Goal: Check status: Check status

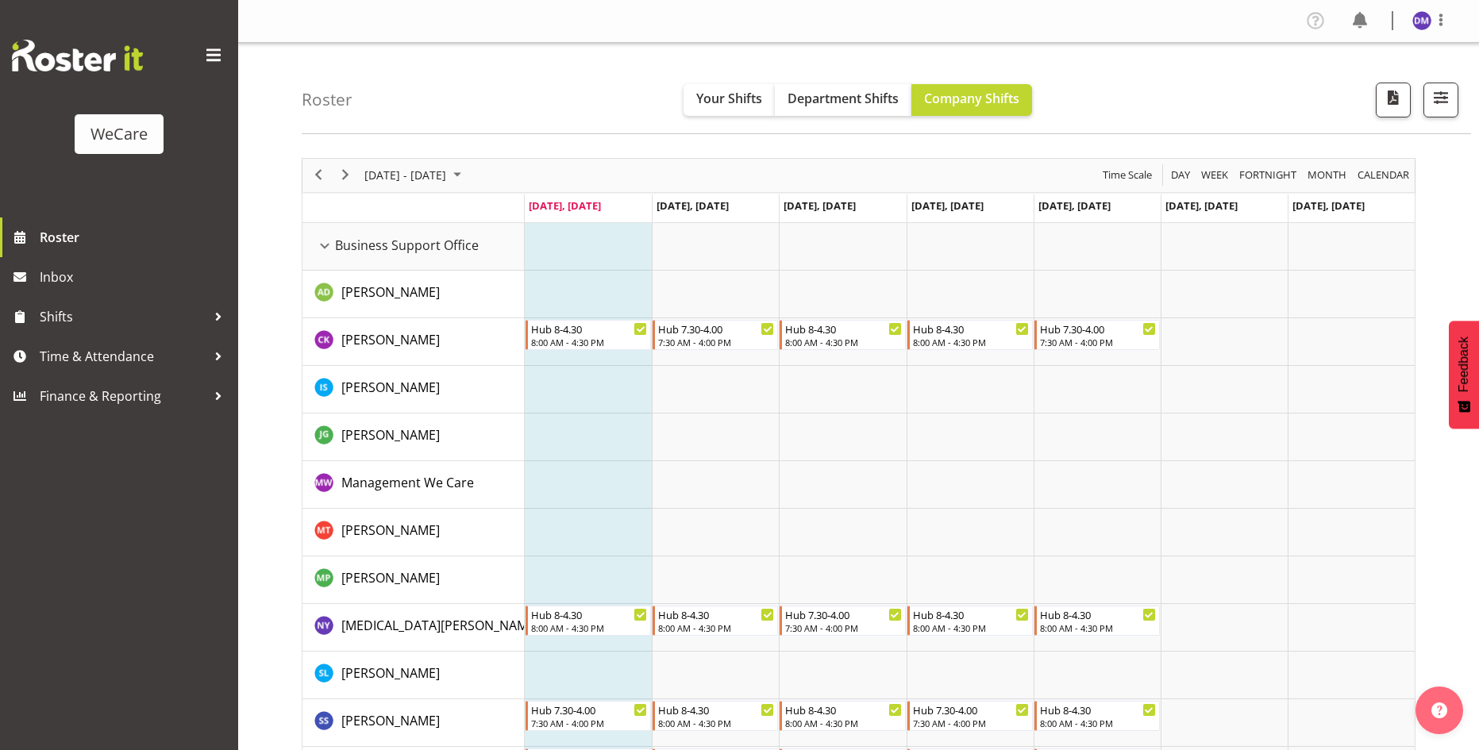
scroll to position [6011, 0]
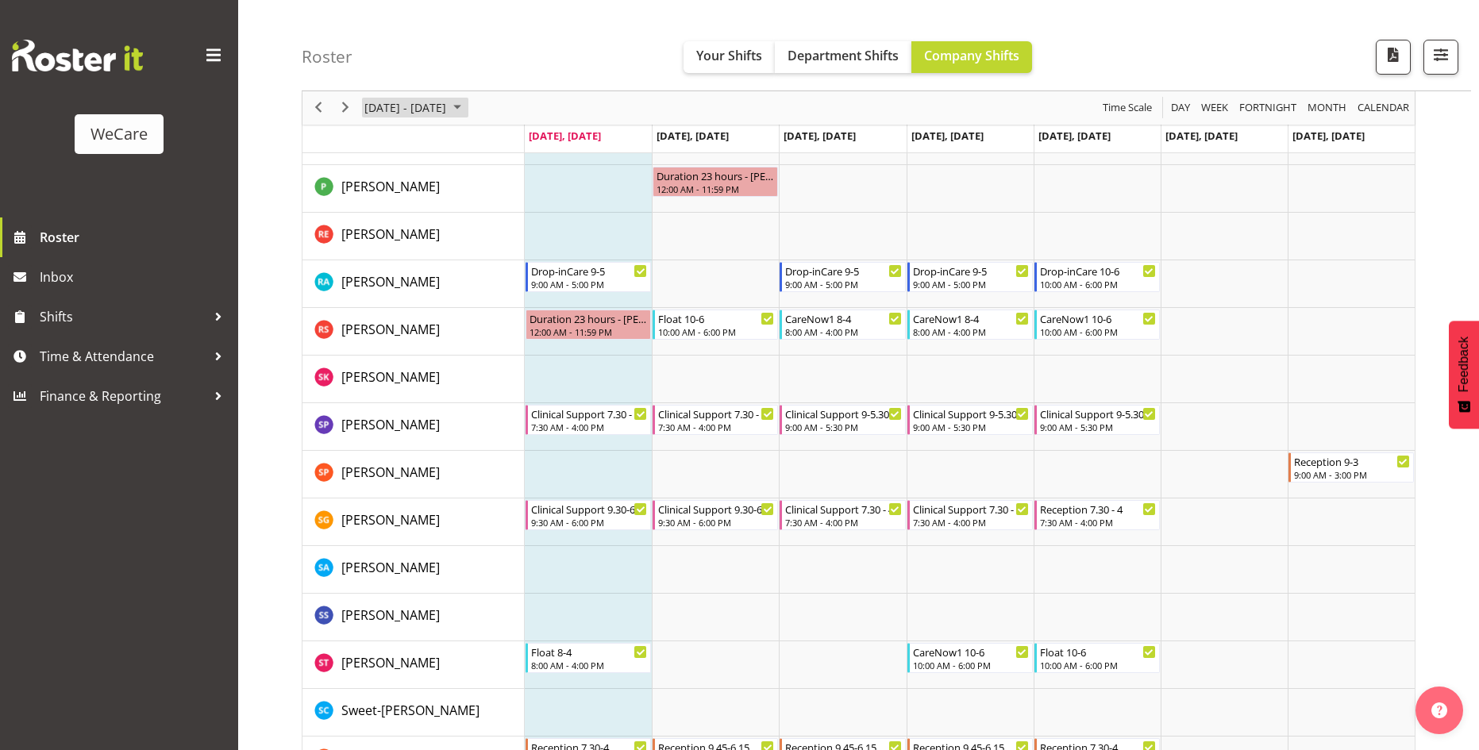
click at [448, 102] on span "[DATE] - [DATE]" at bounding box center [405, 108] width 85 height 20
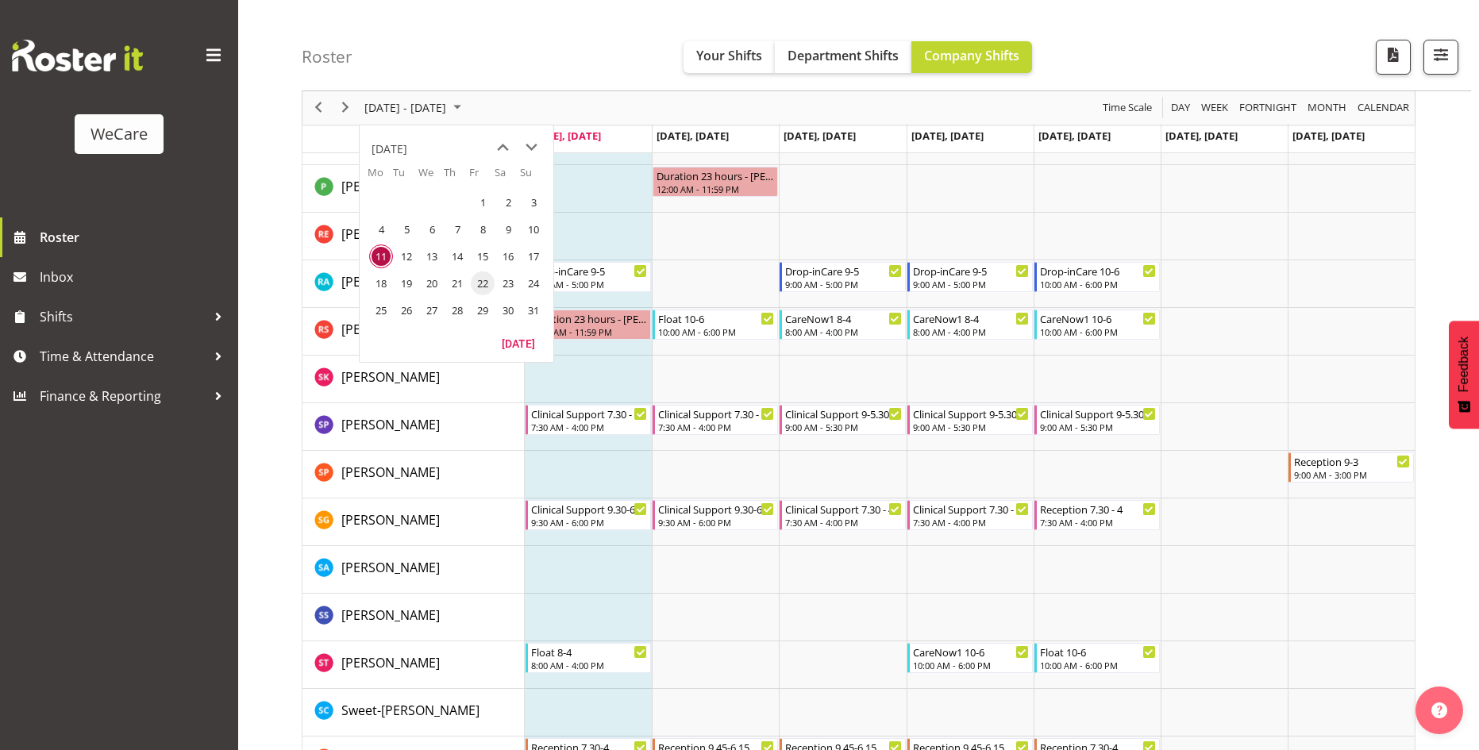
click at [486, 284] on span "22" at bounding box center [483, 284] width 24 height 24
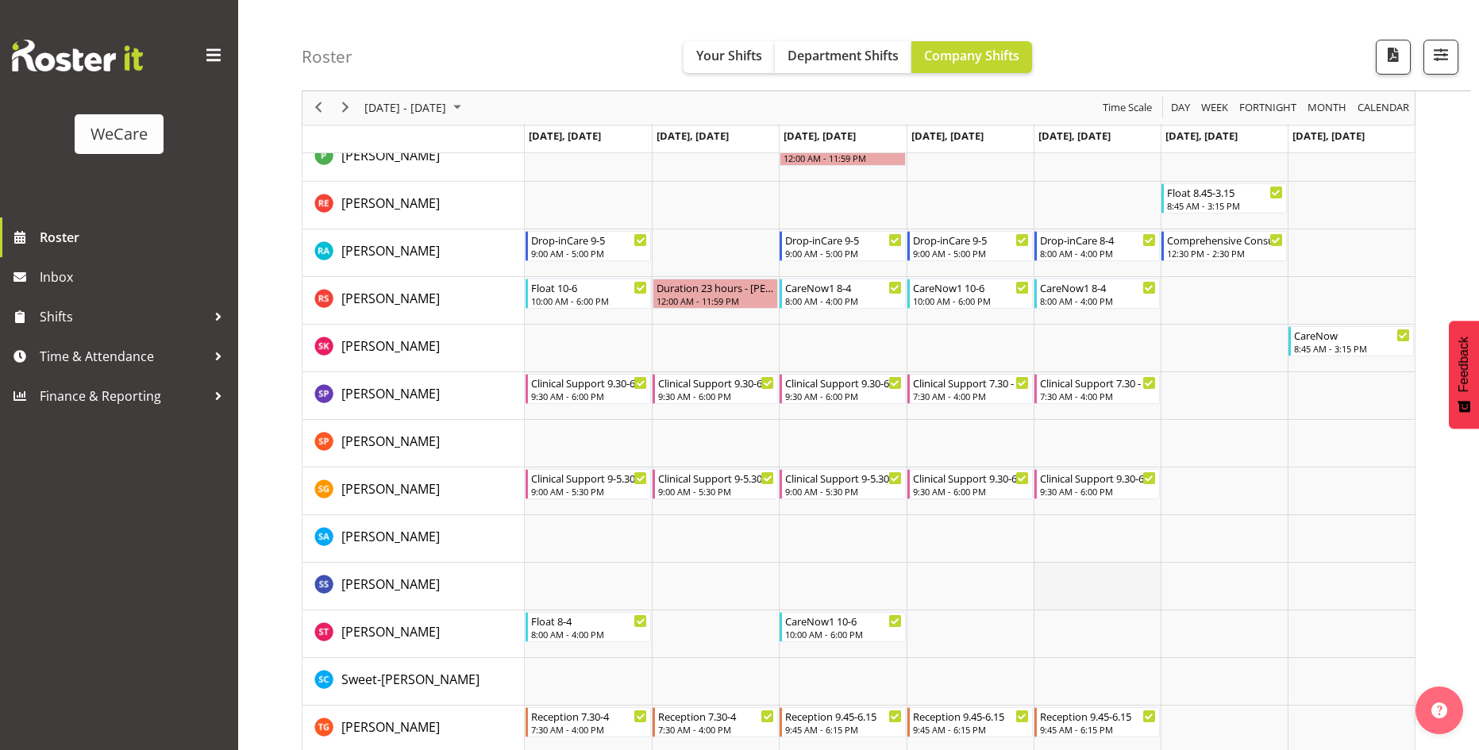
click at [1062, 584] on td "Timeline Week of August 22, 2025" at bounding box center [1097, 587] width 127 height 48
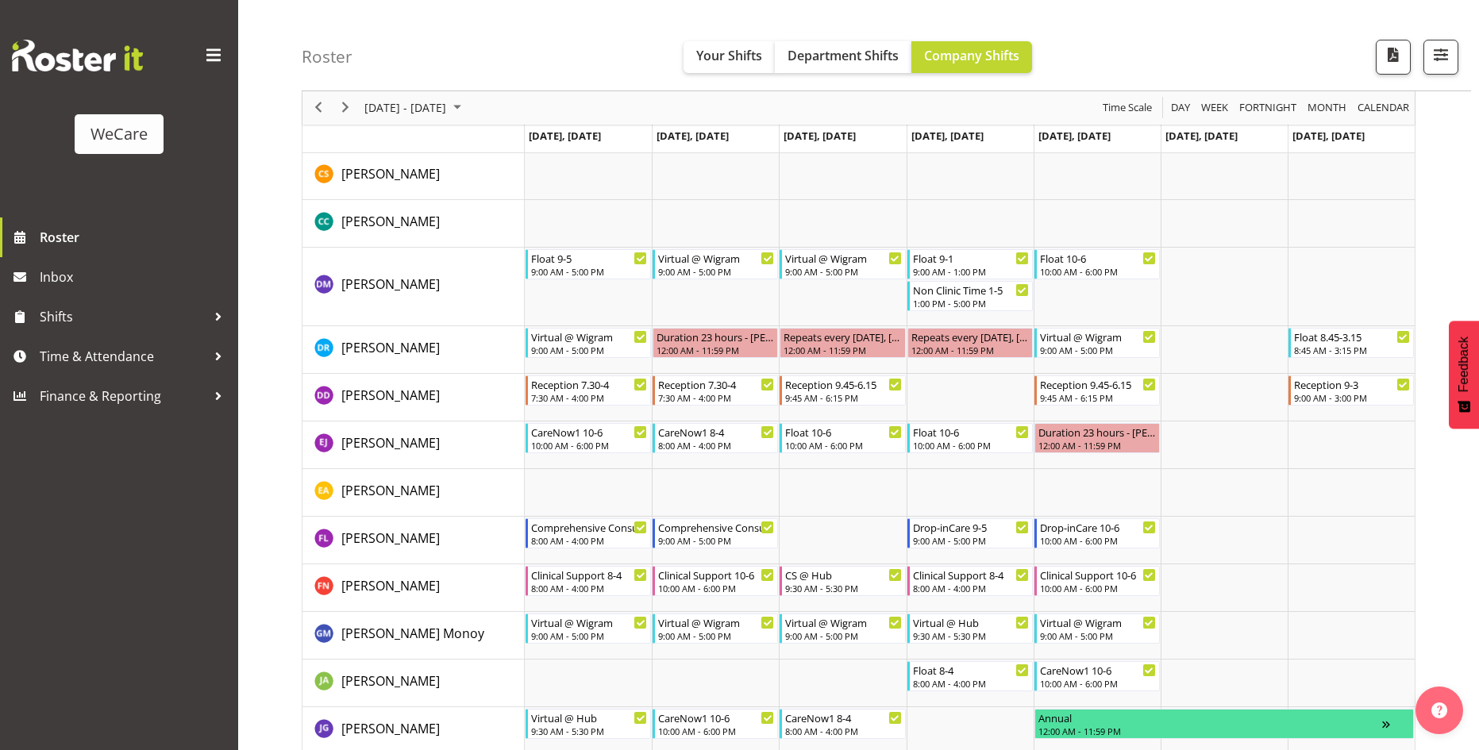
scroll to position [4820, 0]
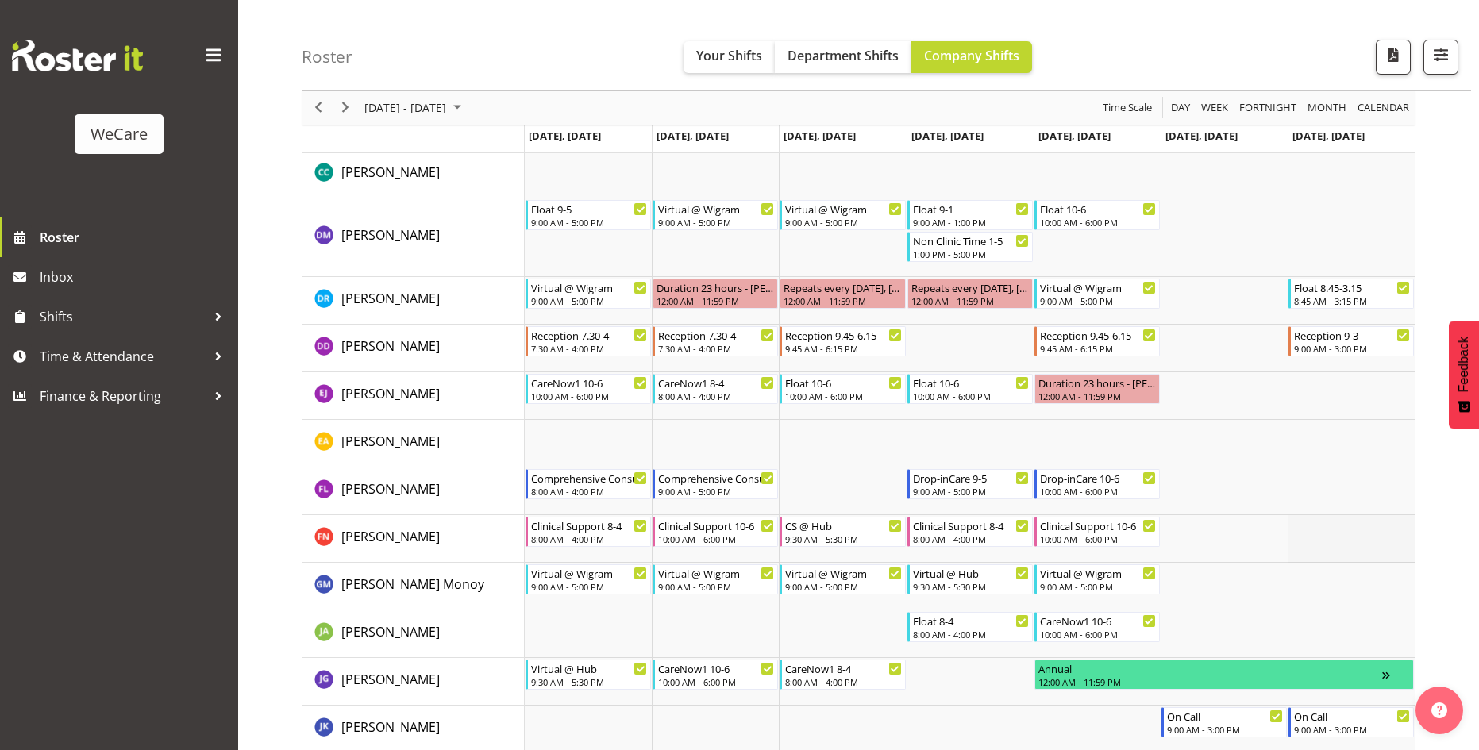
click at [1344, 534] on td "Timeline Week of August 22, 2025" at bounding box center [1351, 539] width 127 height 48
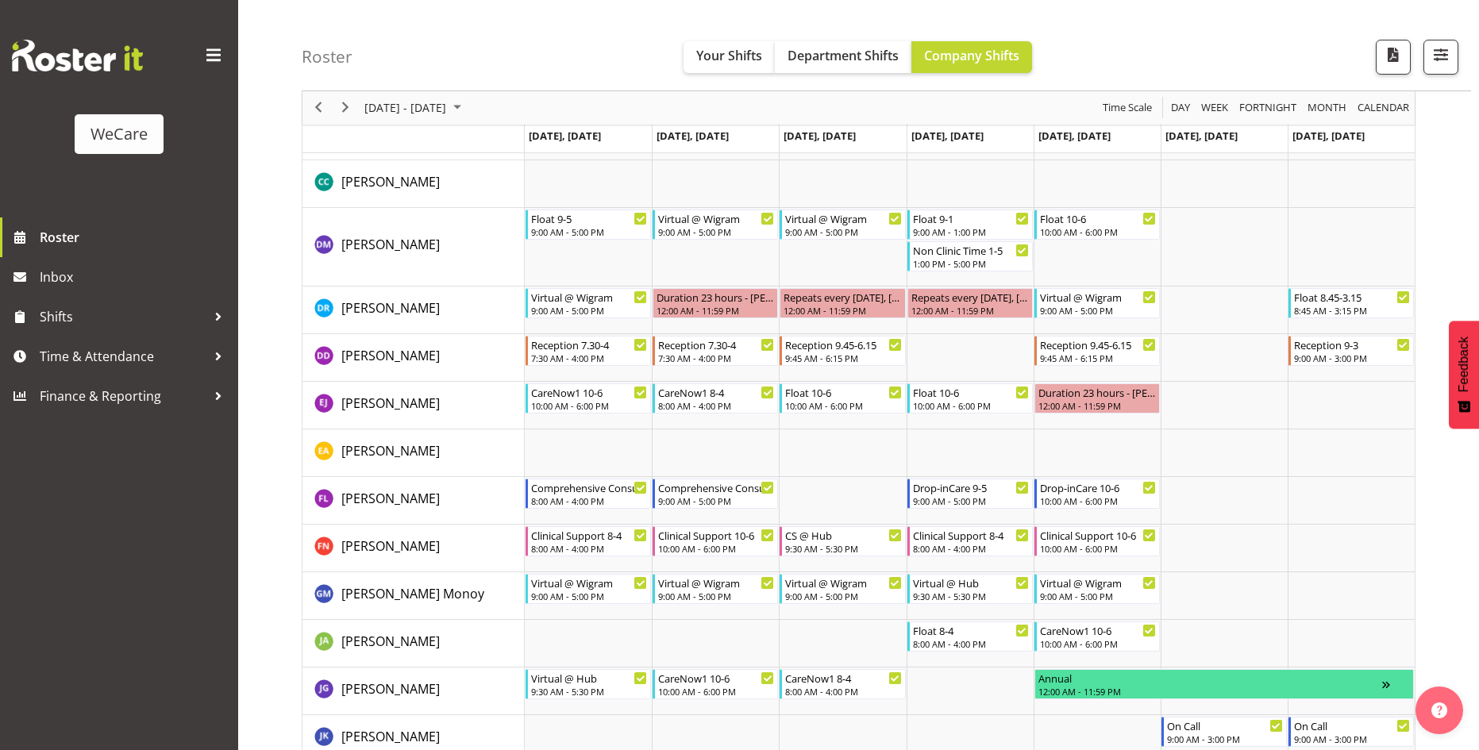
scroll to position [4979, 0]
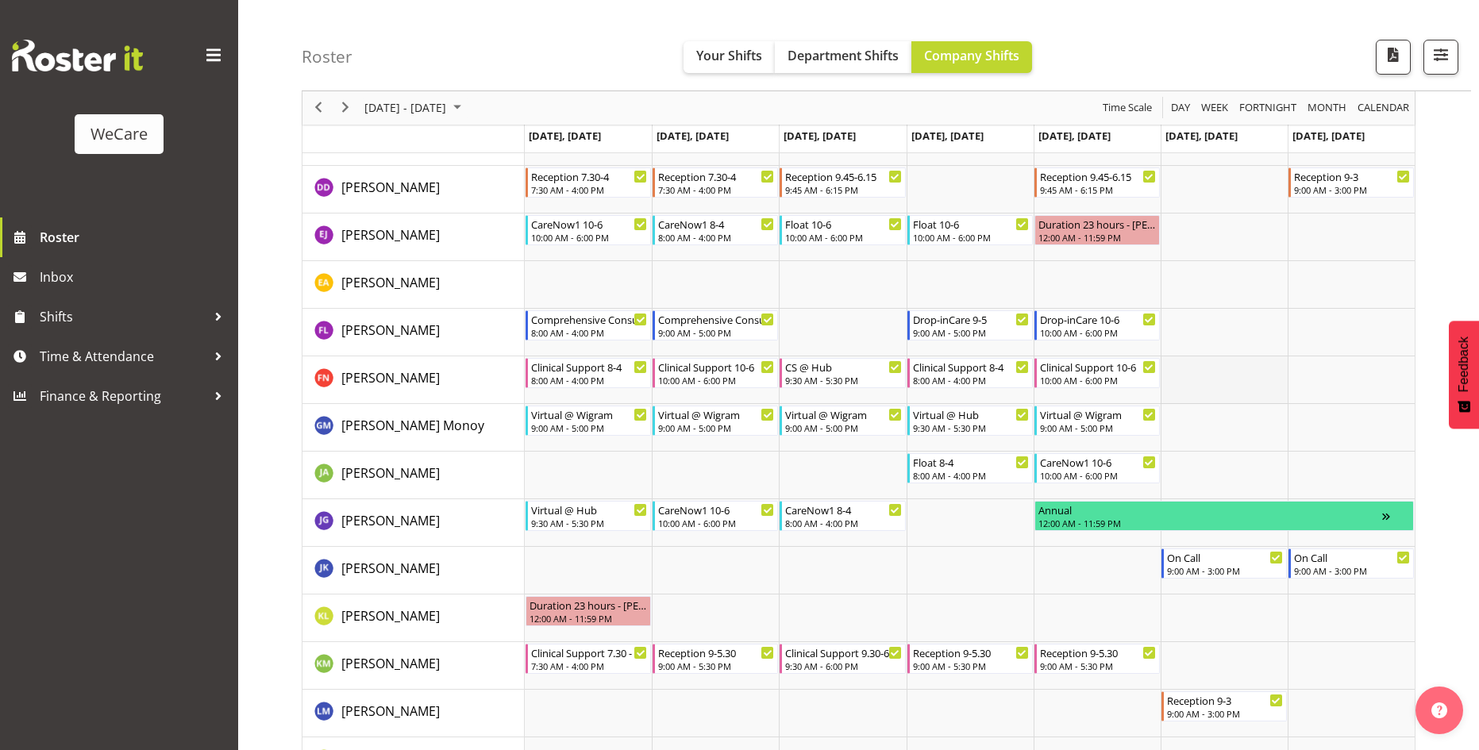
click at [1259, 362] on td "Timeline Week of August 22, 2025" at bounding box center [1224, 381] width 127 height 48
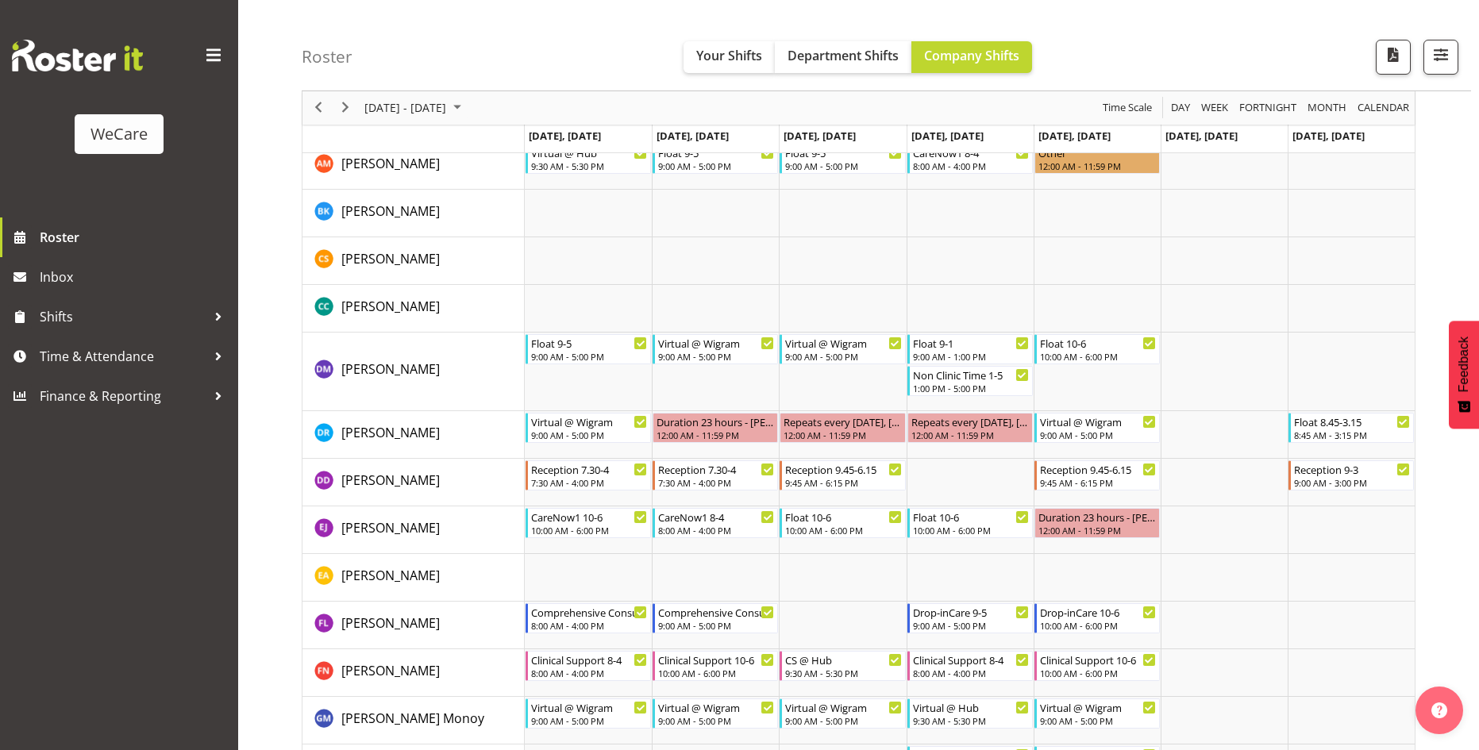
scroll to position [4661, 0]
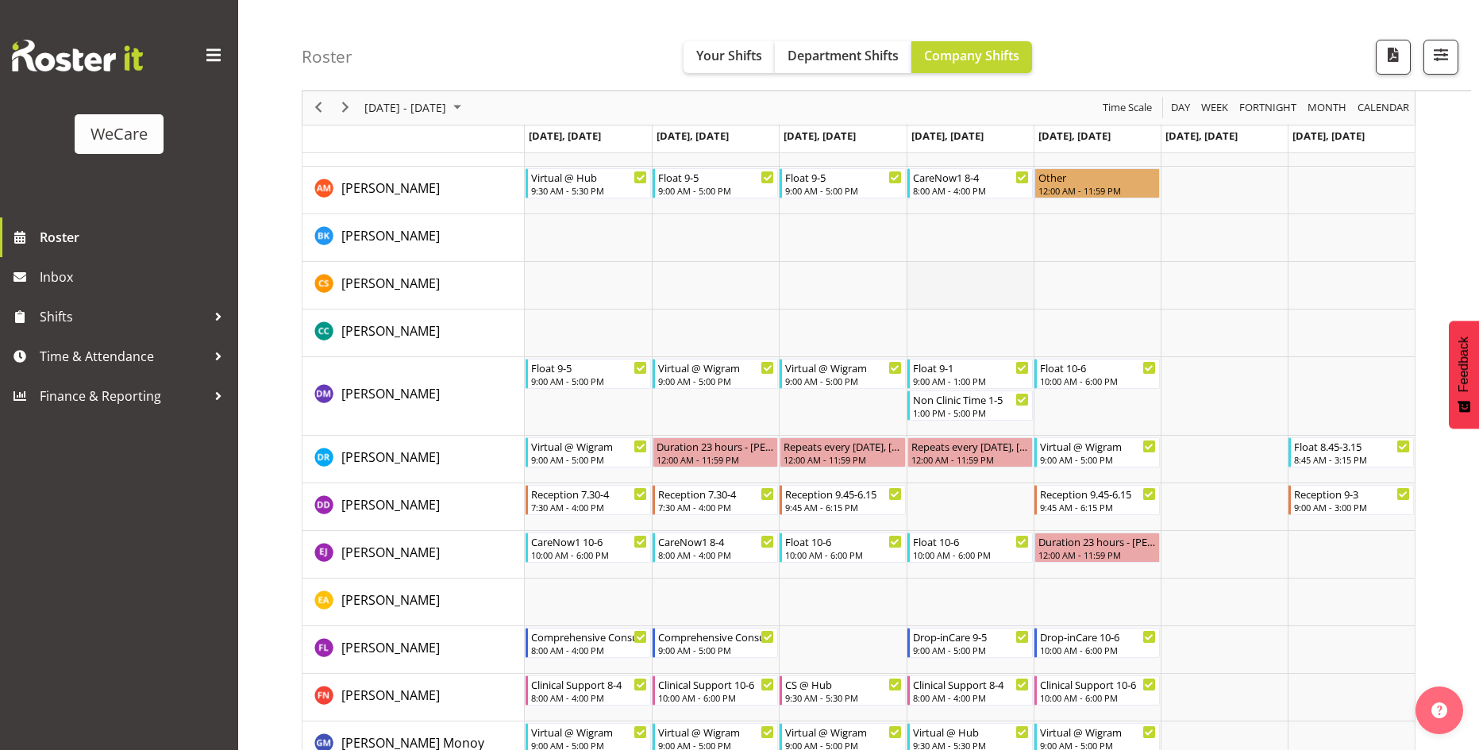
click at [1022, 295] on td "Timeline Week of August 22, 2025" at bounding box center [970, 286] width 127 height 48
click at [848, 611] on td "Timeline Week of August 22, 2025" at bounding box center [842, 603] width 127 height 48
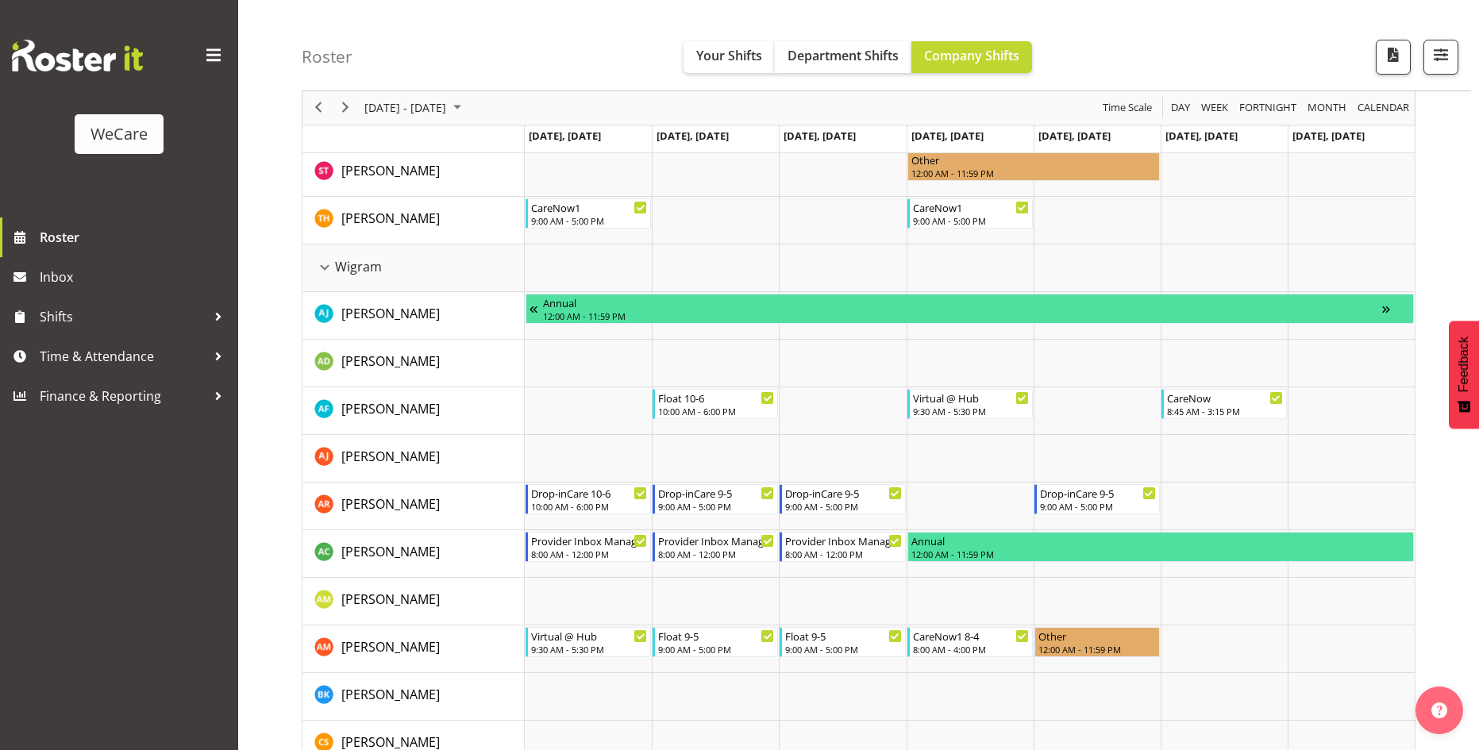
scroll to position [4185, 0]
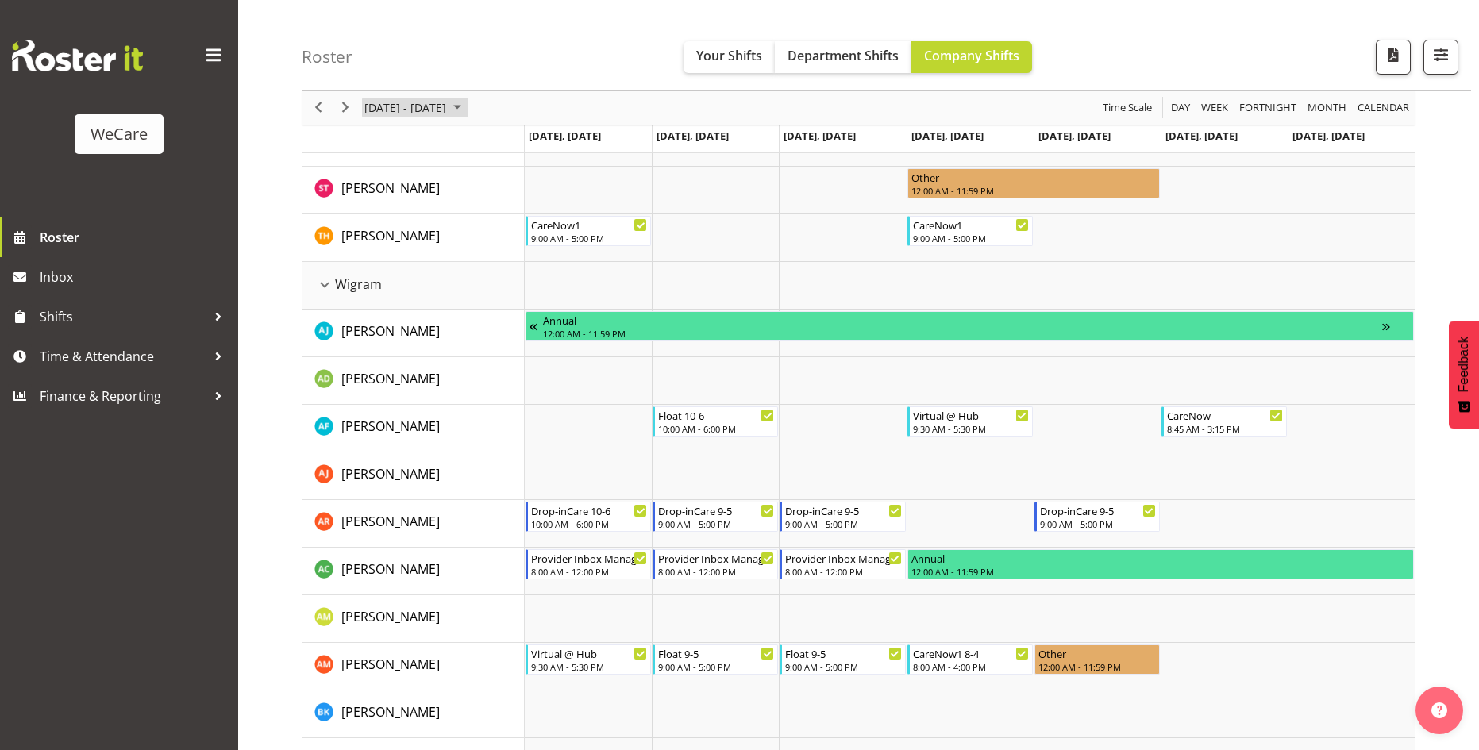
click at [467, 108] on span "August 2025" at bounding box center [457, 108] width 19 height 20
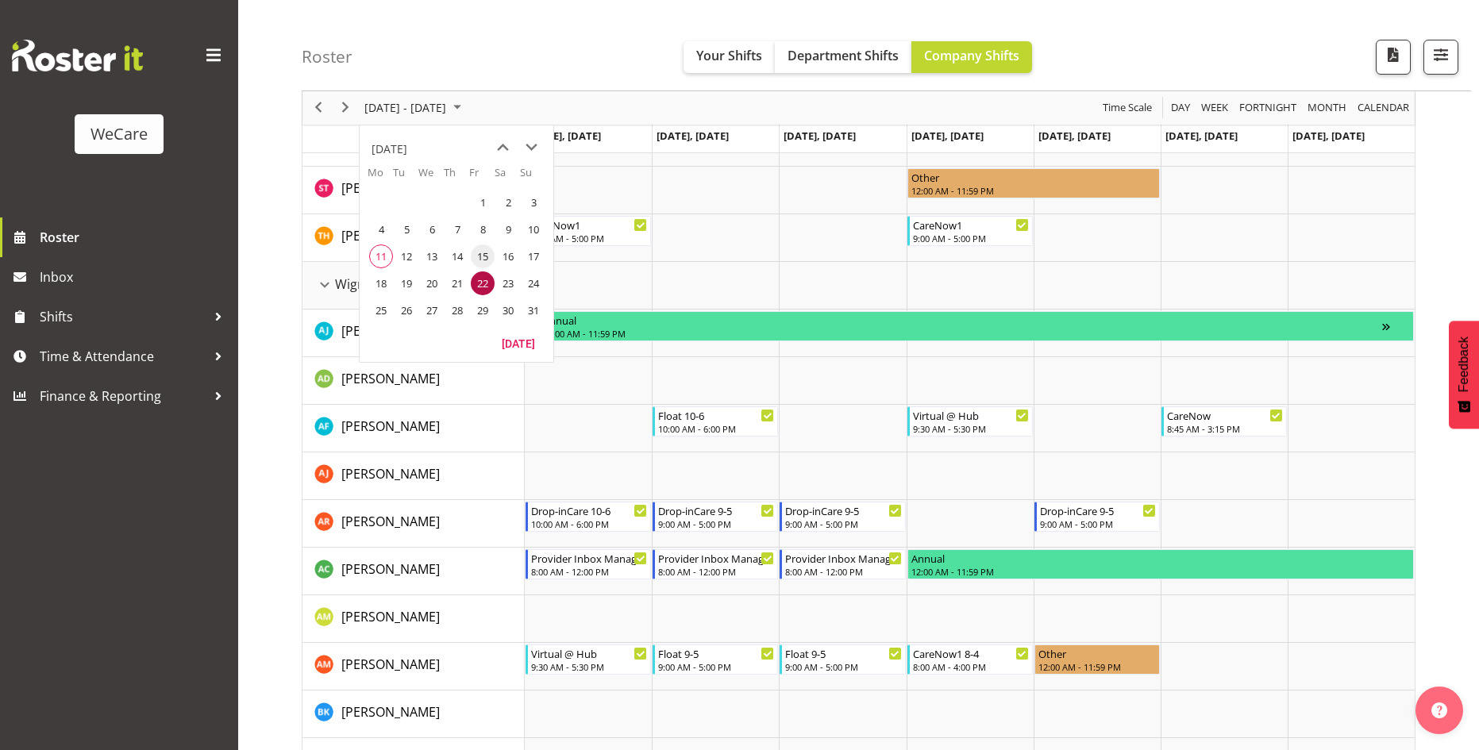
click at [486, 259] on span "15" at bounding box center [483, 257] width 24 height 24
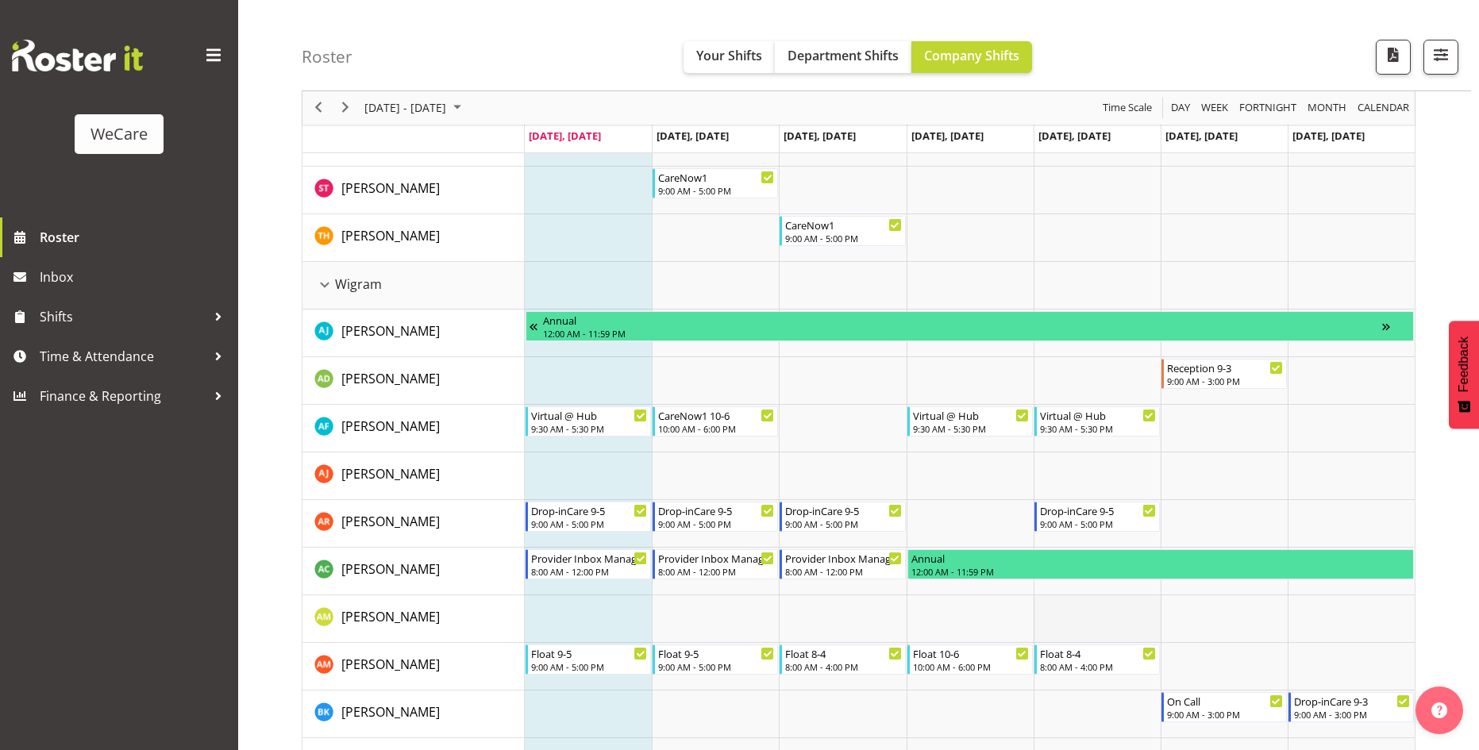
click at [1083, 627] on td "Timeline Week of August 15, 2025" at bounding box center [1097, 620] width 127 height 48
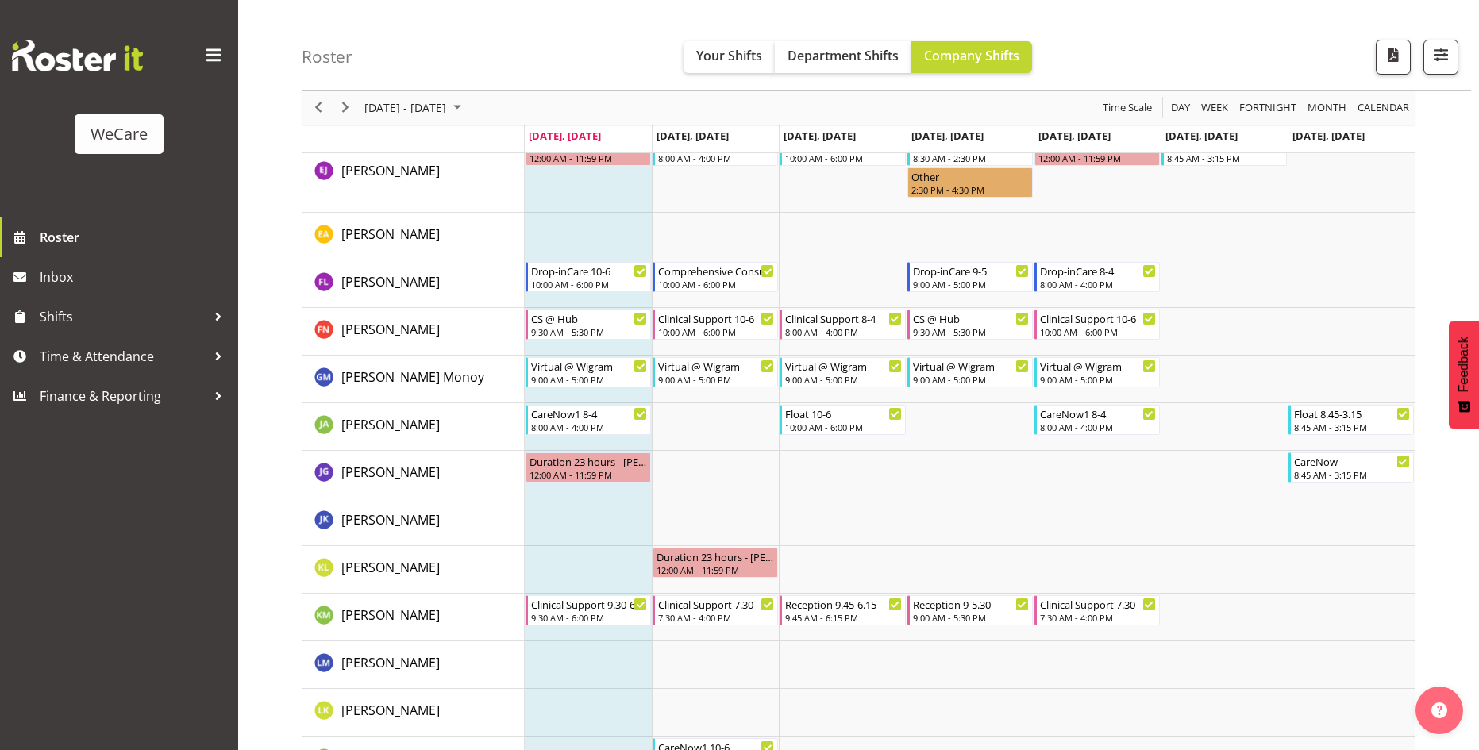
scroll to position [4740, 0]
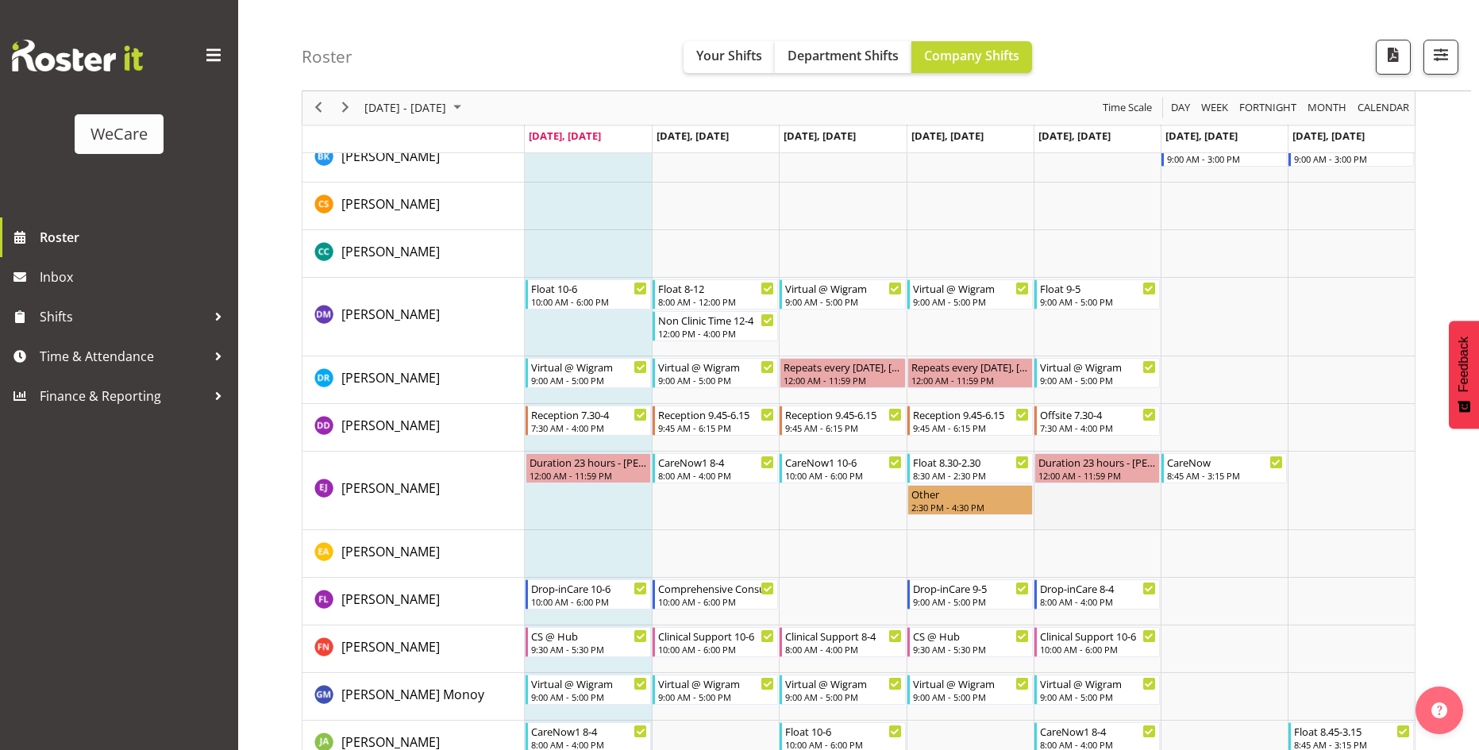
click at [1083, 517] on td "Timeline Week of August 15, 2025" at bounding box center [1097, 491] width 127 height 79
click at [467, 110] on span "August 2025" at bounding box center [457, 108] width 19 height 20
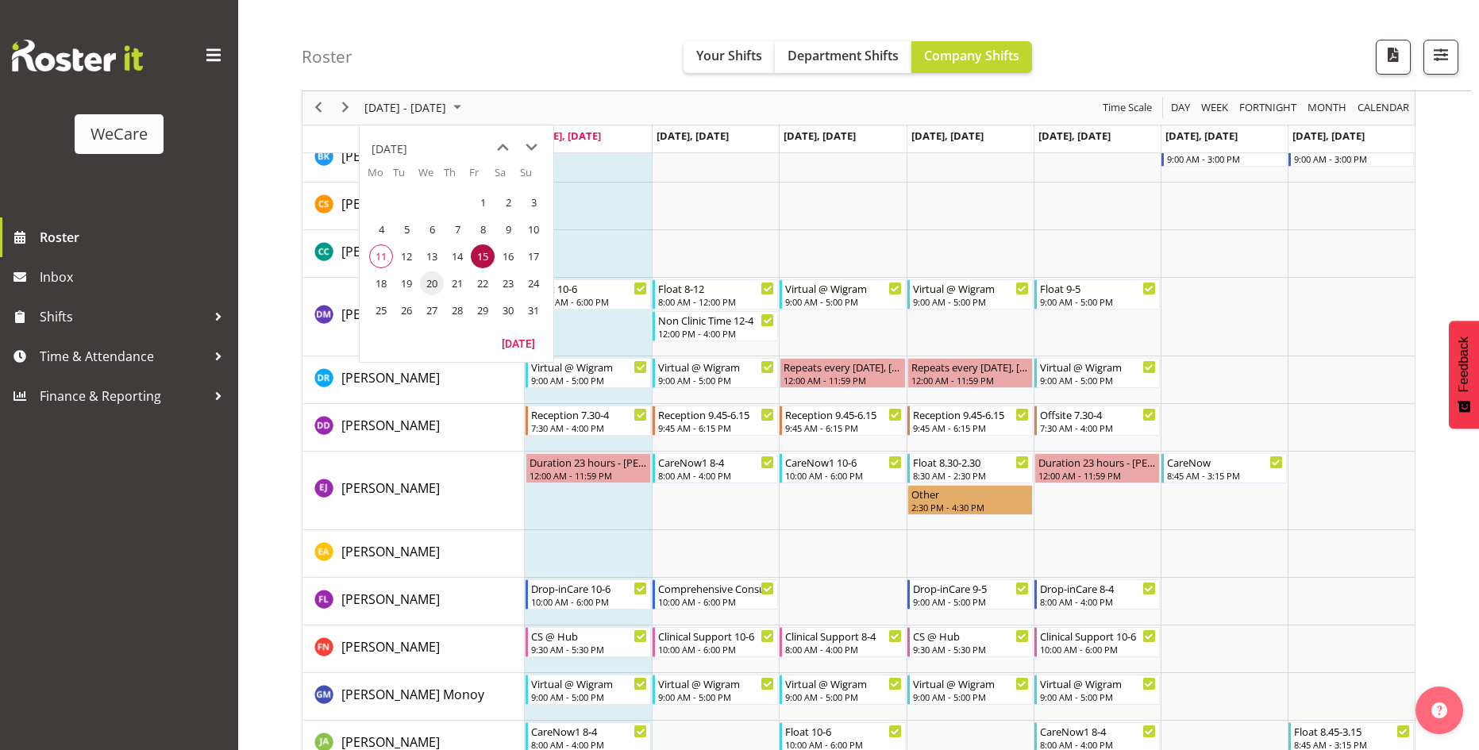
click at [431, 283] on span "20" at bounding box center [432, 284] width 24 height 24
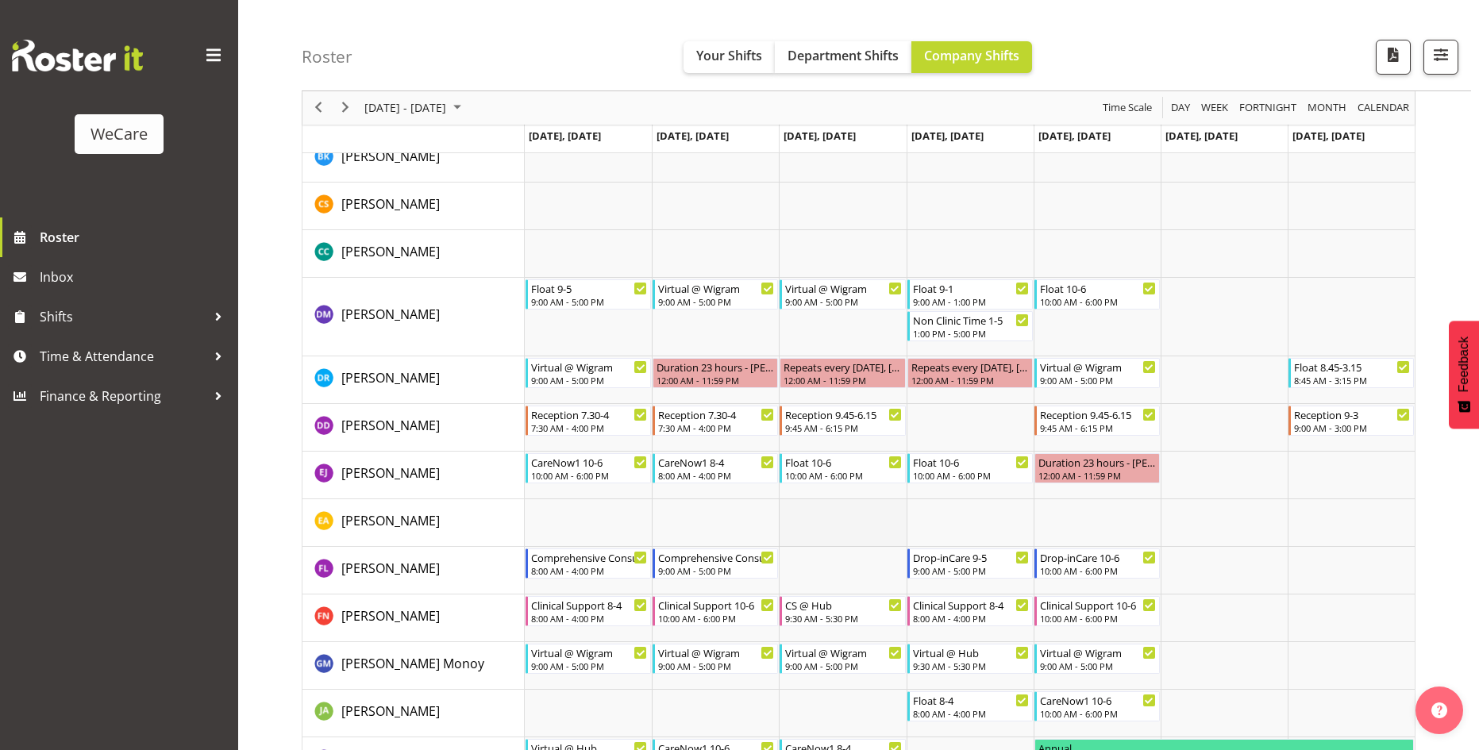
click at [838, 546] on td "Timeline Week of August 20, 2025" at bounding box center [842, 523] width 127 height 48
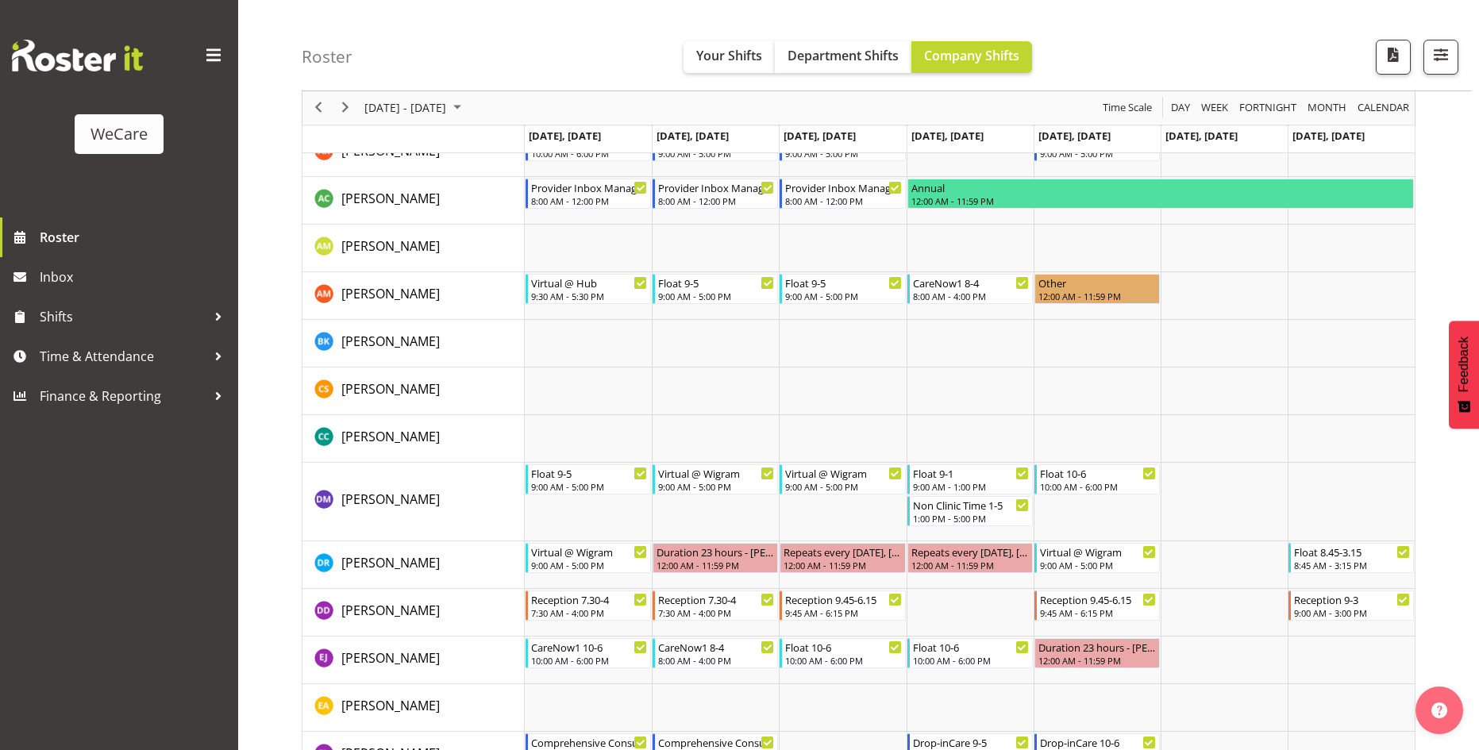
scroll to position [4979, 0]
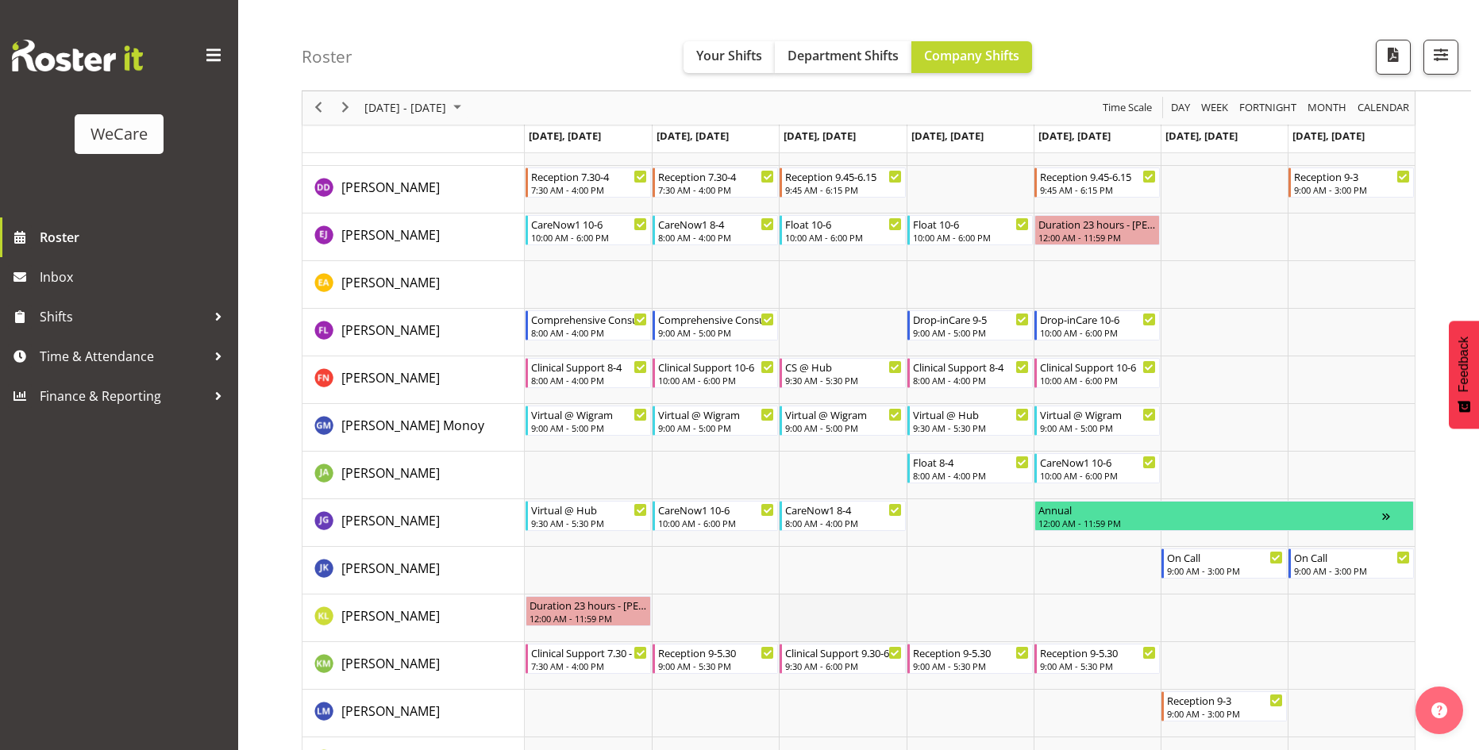
click at [827, 604] on td "Timeline Week of August 20, 2025" at bounding box center [842, 619] width 127 height 48
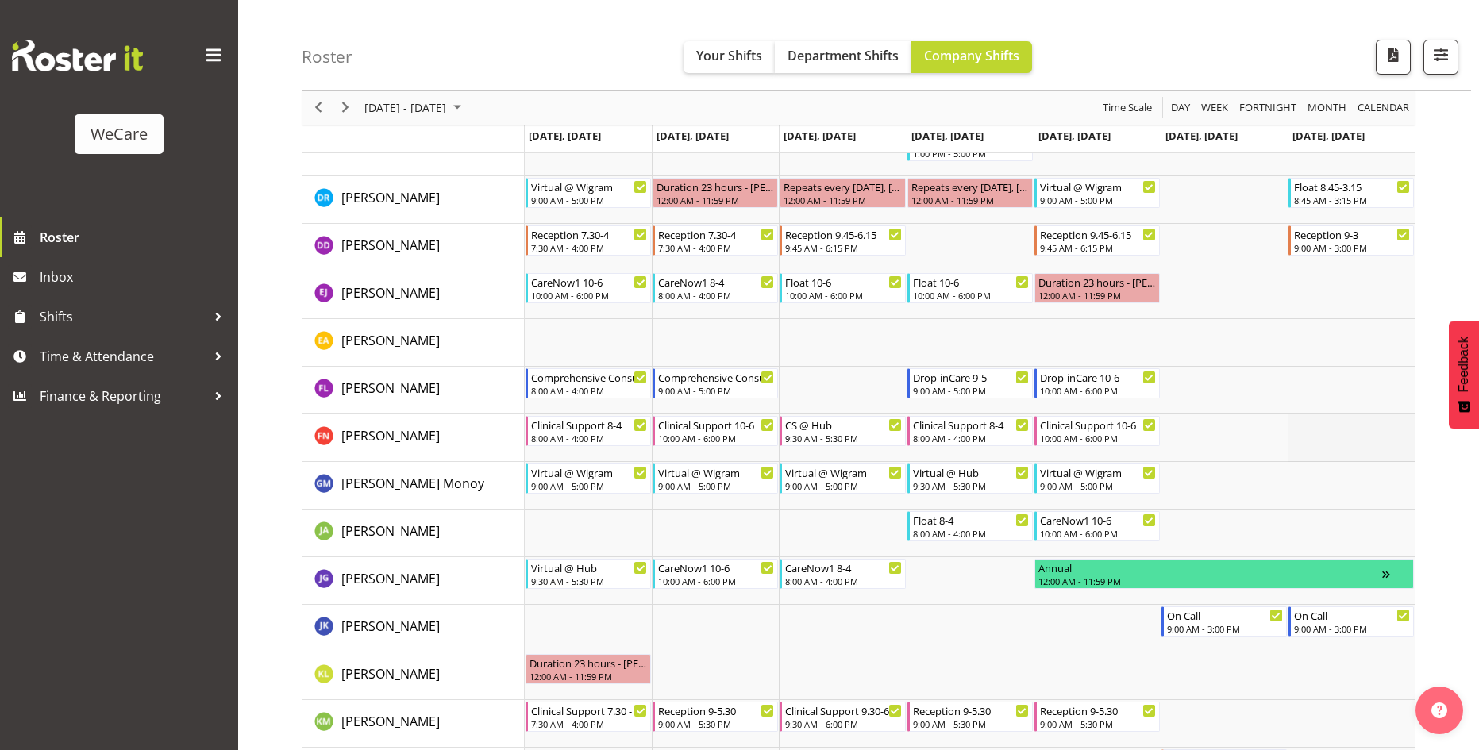
scroll to position [4899, 0]
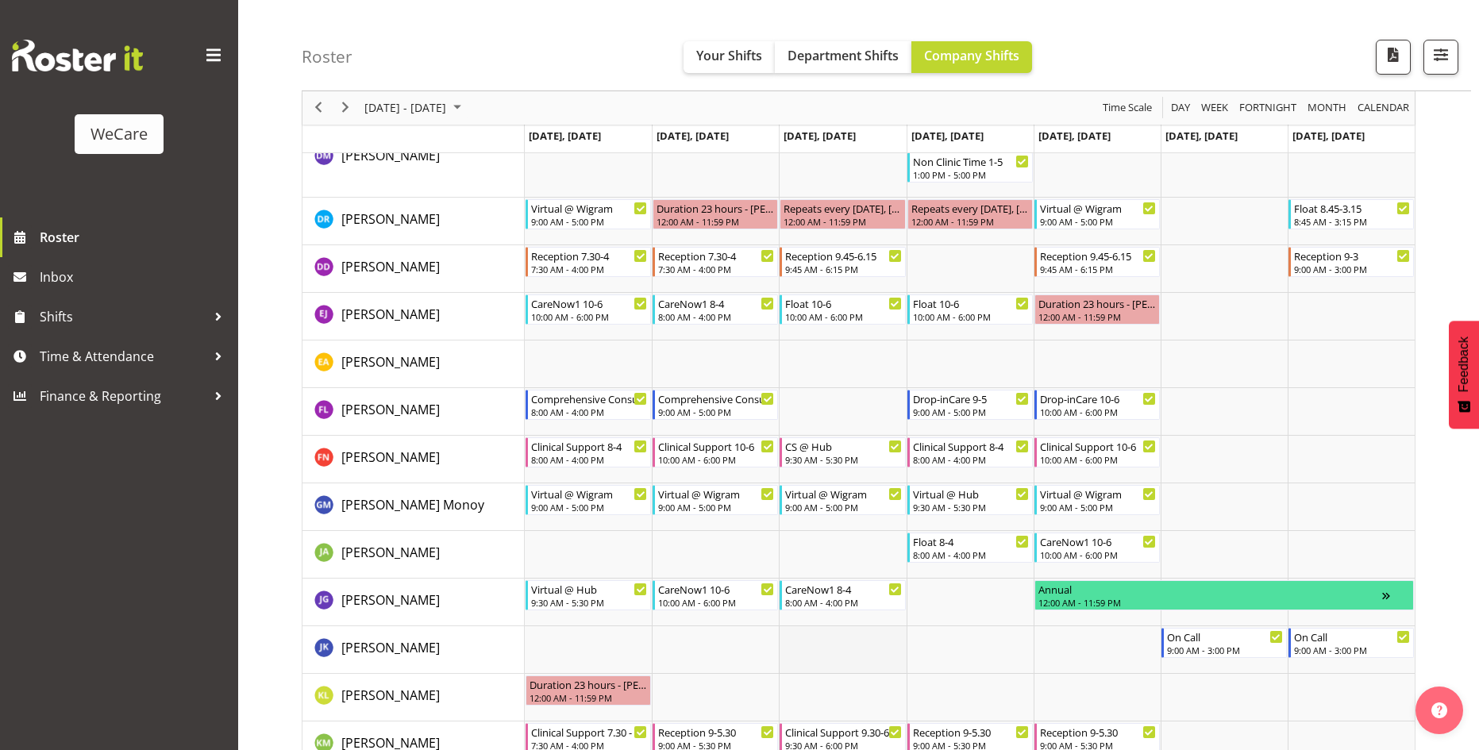
click at [840, 631] on td "Timeline Week of August 20, 2025" at bounding box center [842, 651] width 127 height 48
click at [843, 606] on div "8:00 AM - 4:00 PM" at bounding box center [843, 602] width 117 height 13
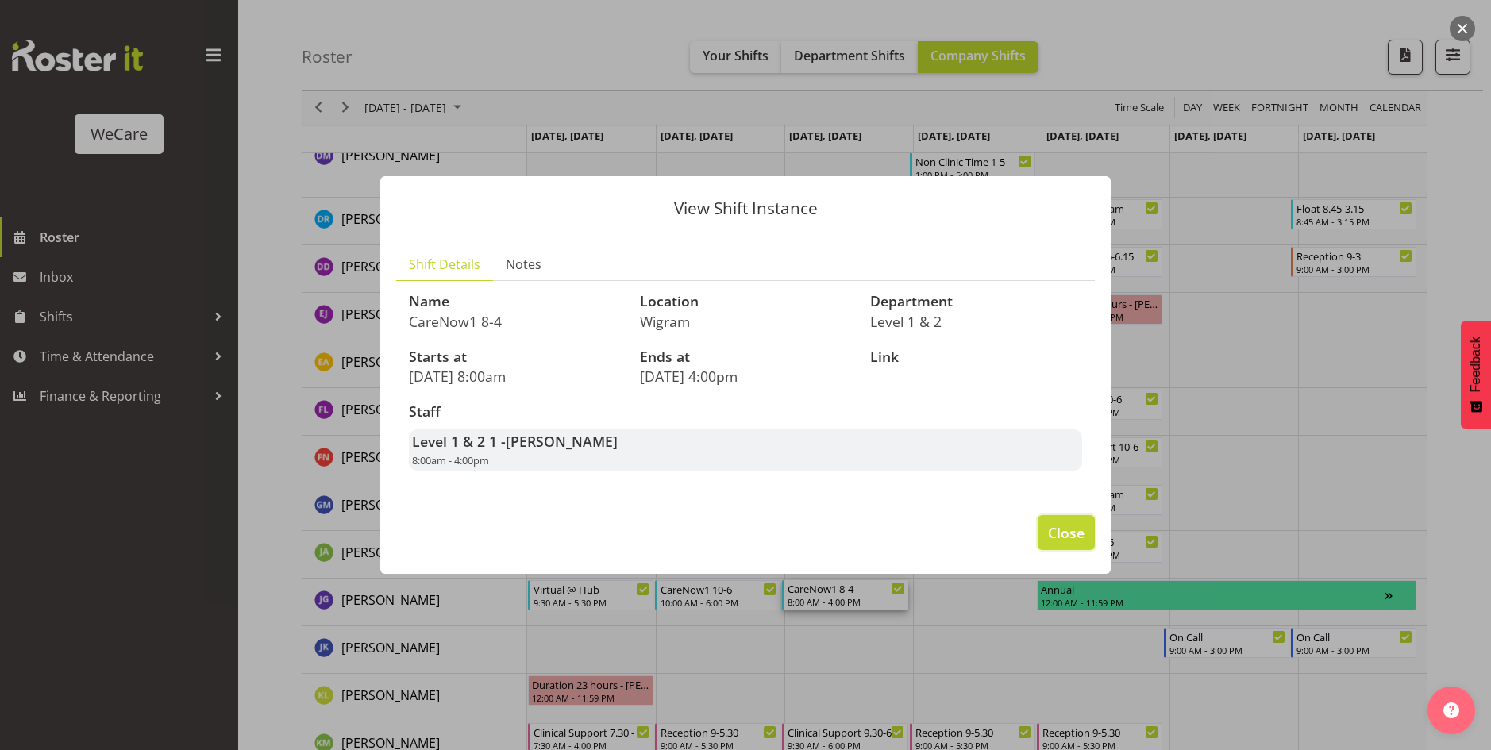
click at [1081, 533] on span "Close" at bounding box center [1066, 532] width 37 height 21
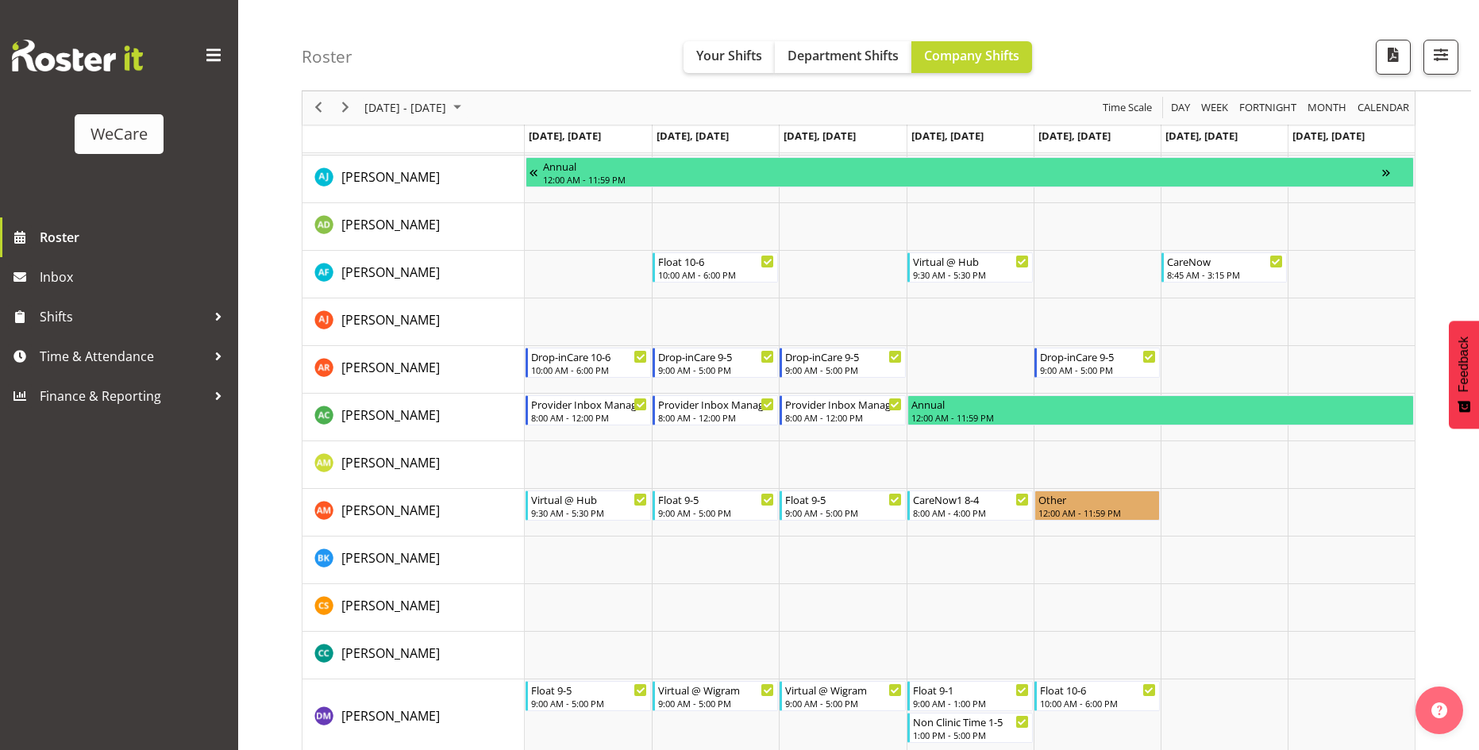
scroll to position [4343, 0]
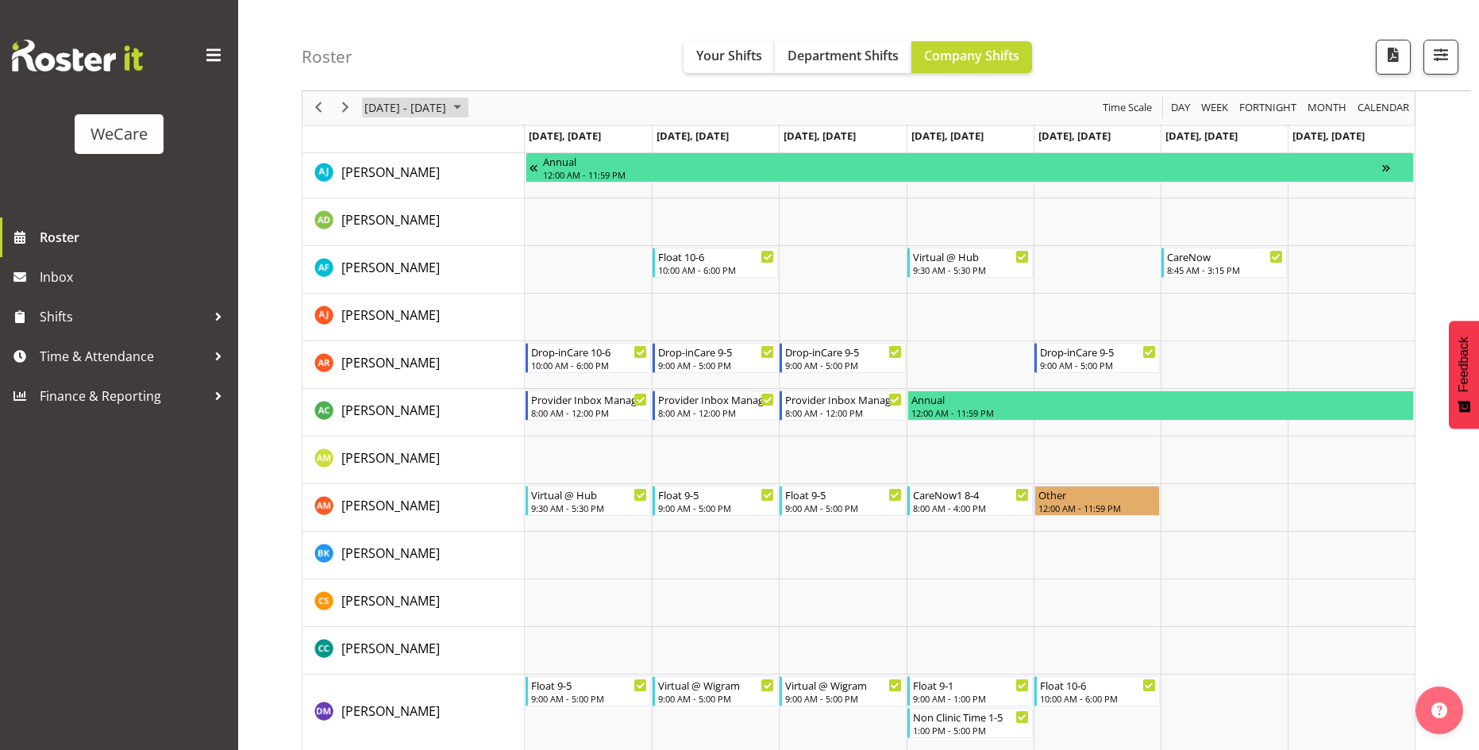
click at [467, 107] on span "August 2025" at bounding box center [457, 108] width 19 height 20
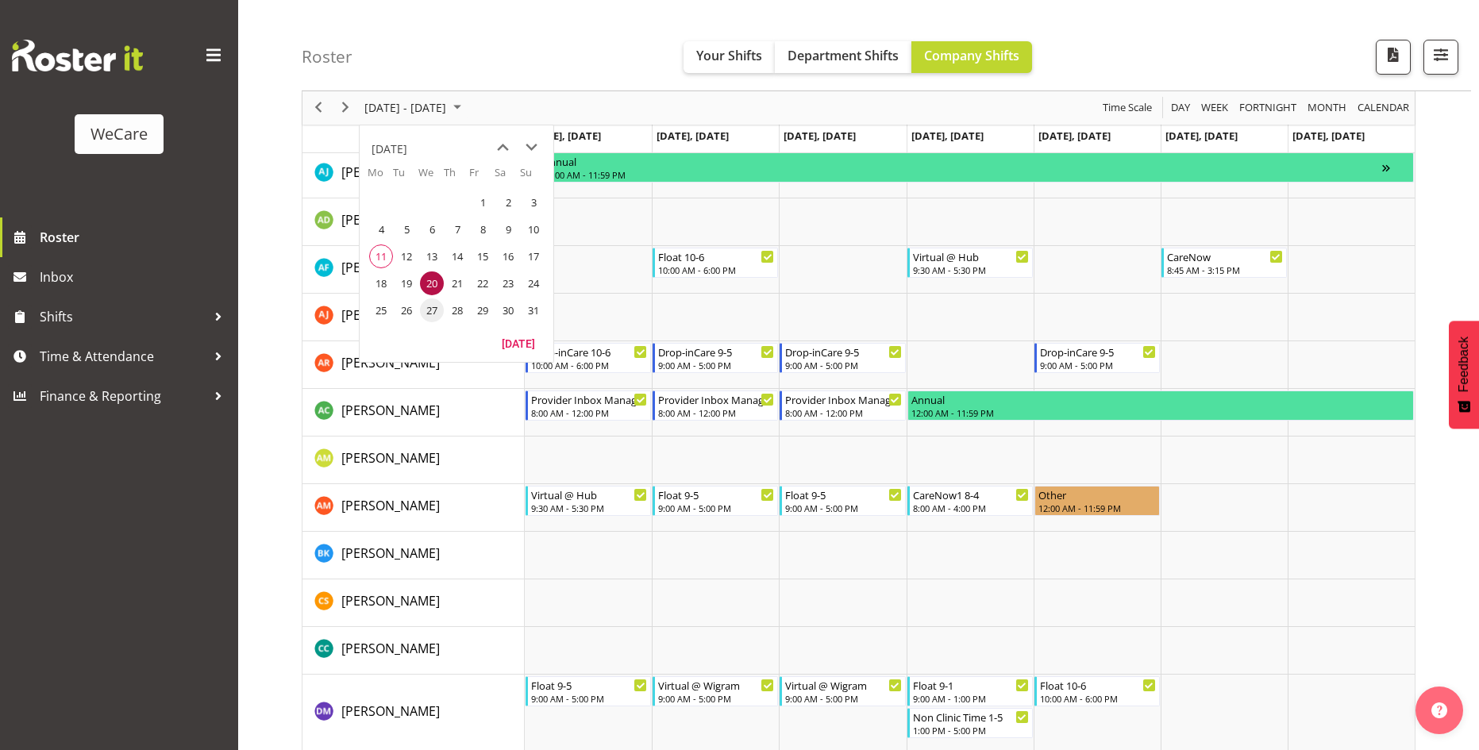
click at [434, 311] on span "27" at bounding box center [432, 311] width 24 height 24
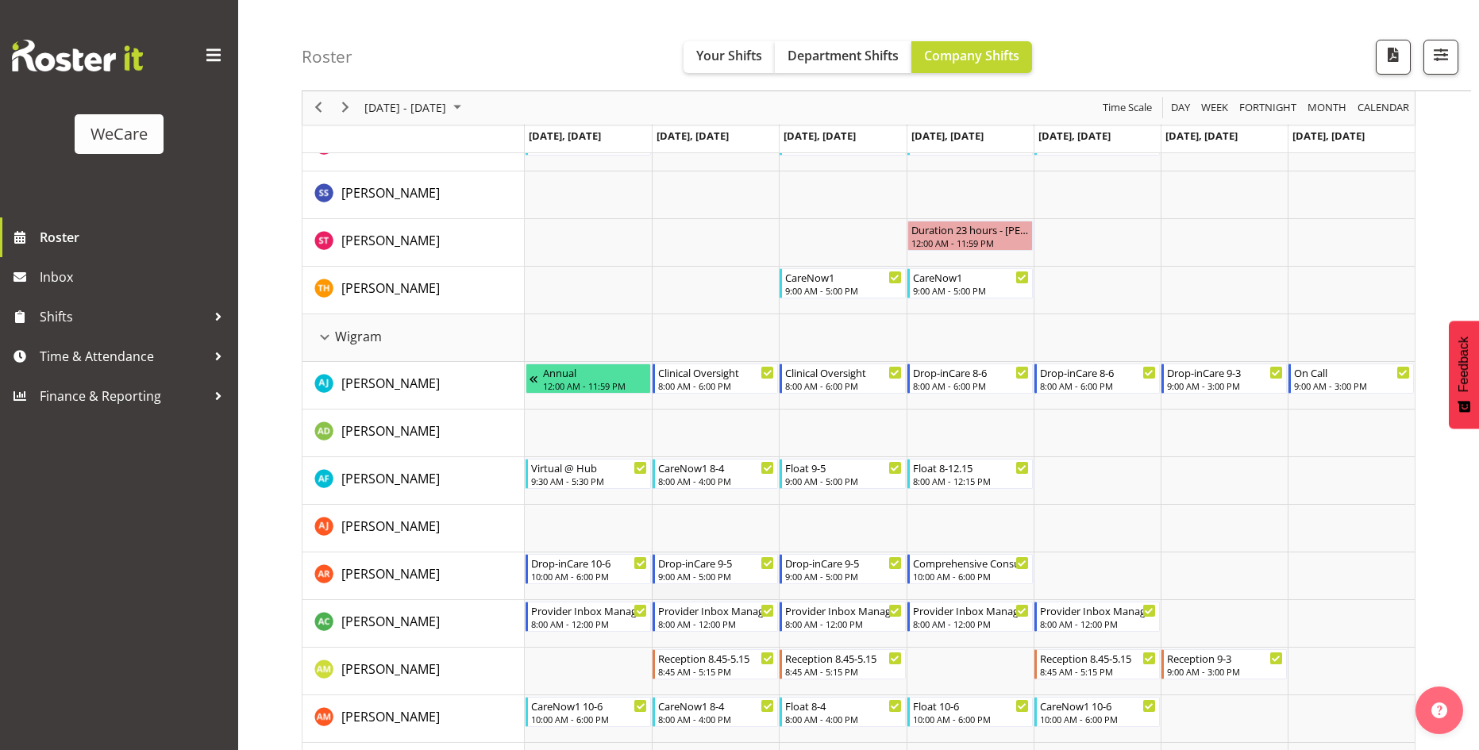
scroll to position [4105, 0]
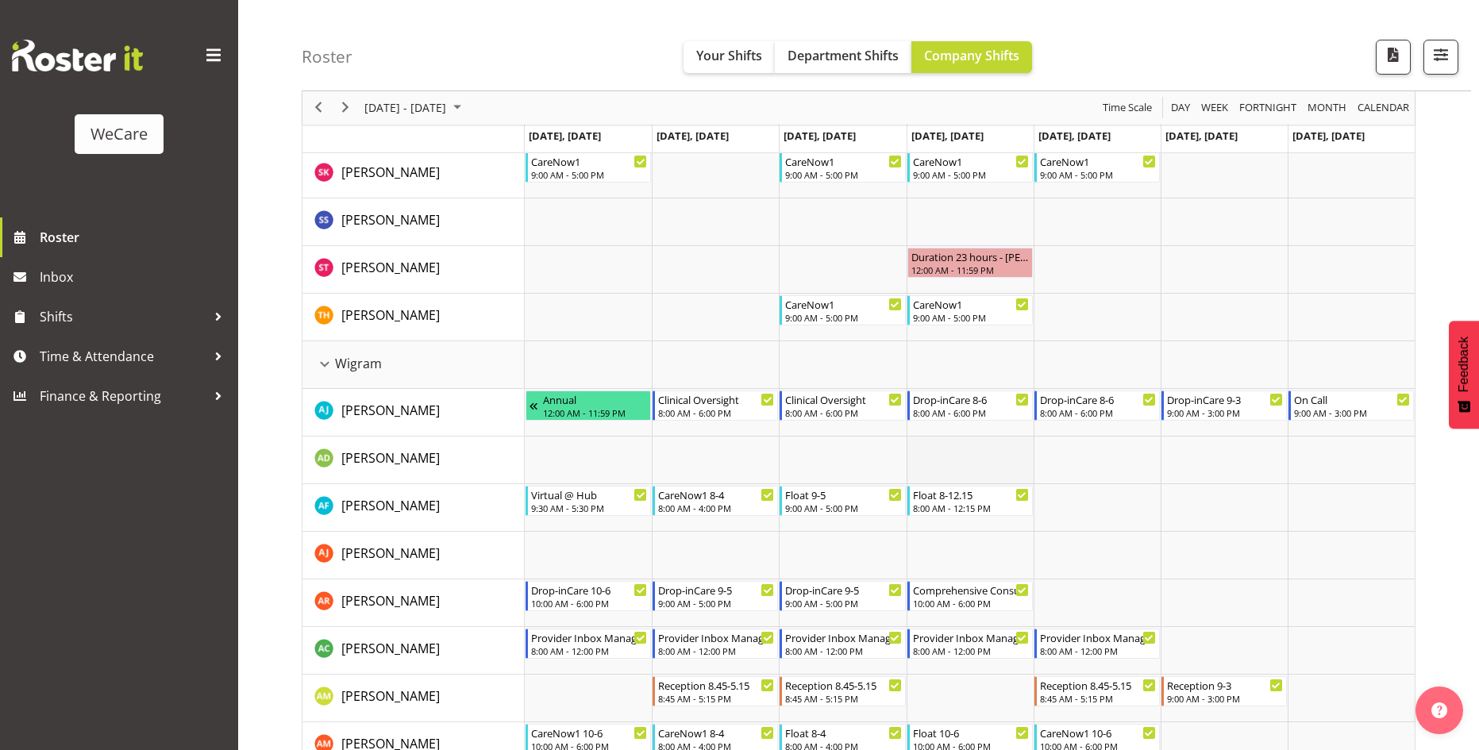
click at [939, 450] on td "Timeline Week of August 27, 2025" at bounding box center [970, 461] width 127 height 48
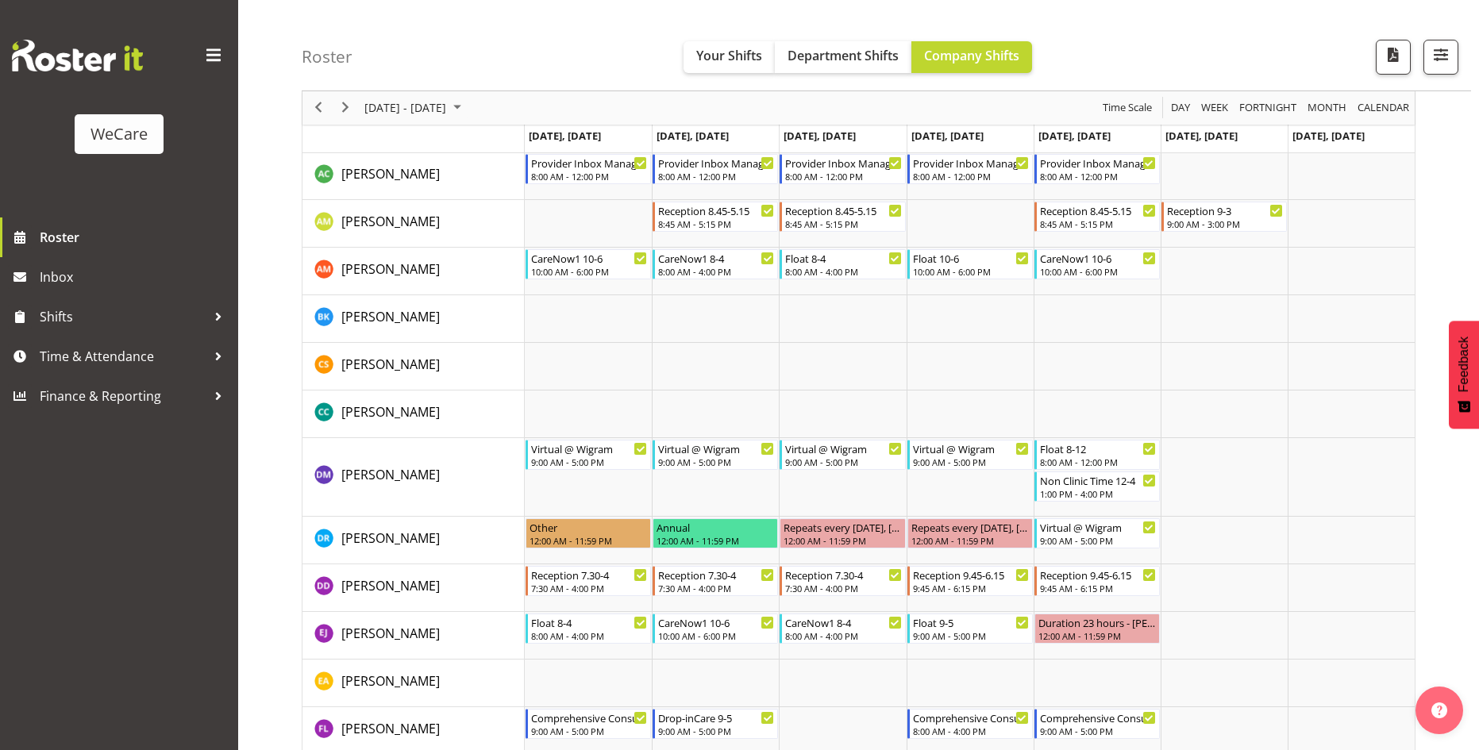
scroll to position [4582, 0]
click at [908, 400] on td "Timeline Week of August 27, 2025" at bounding box center [970, 413] width 127 height 48
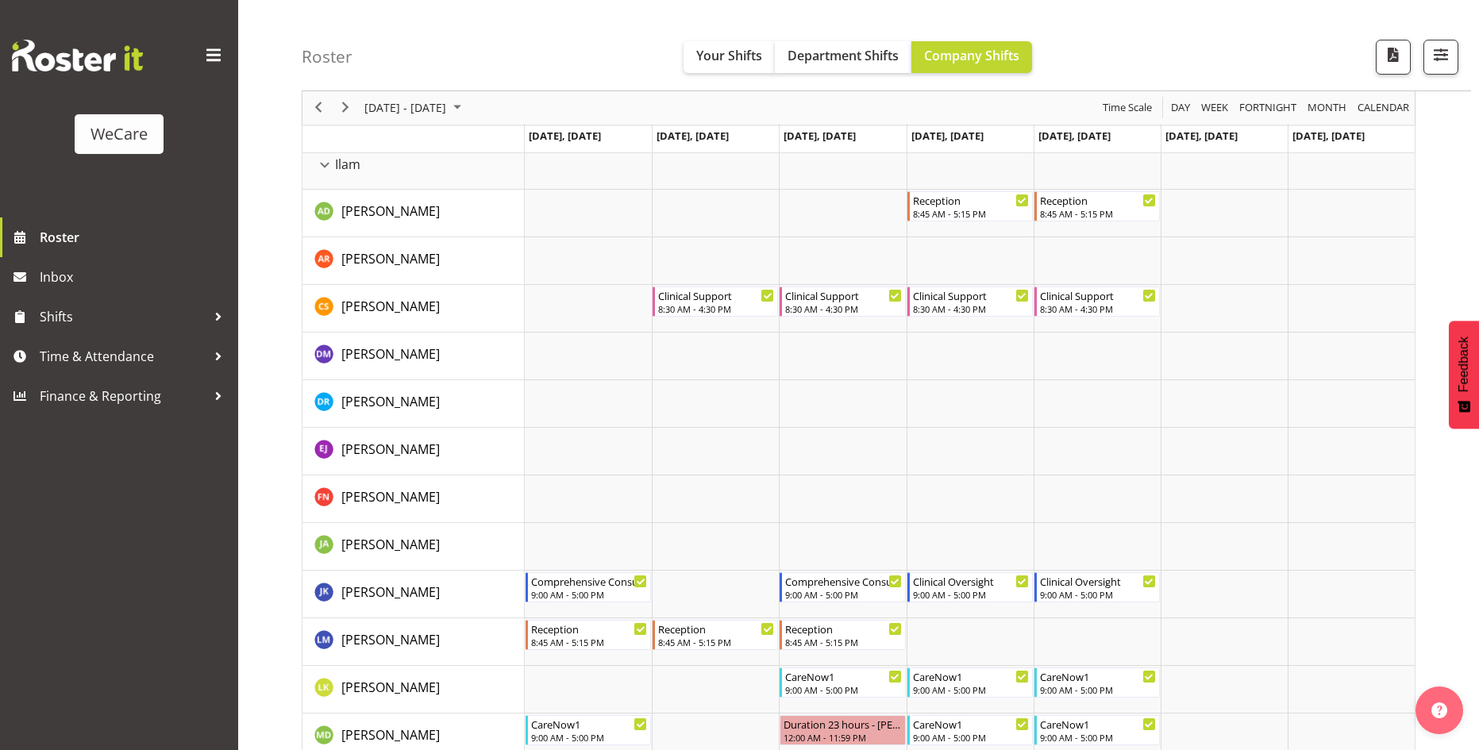
scroll to position [1723, 0]
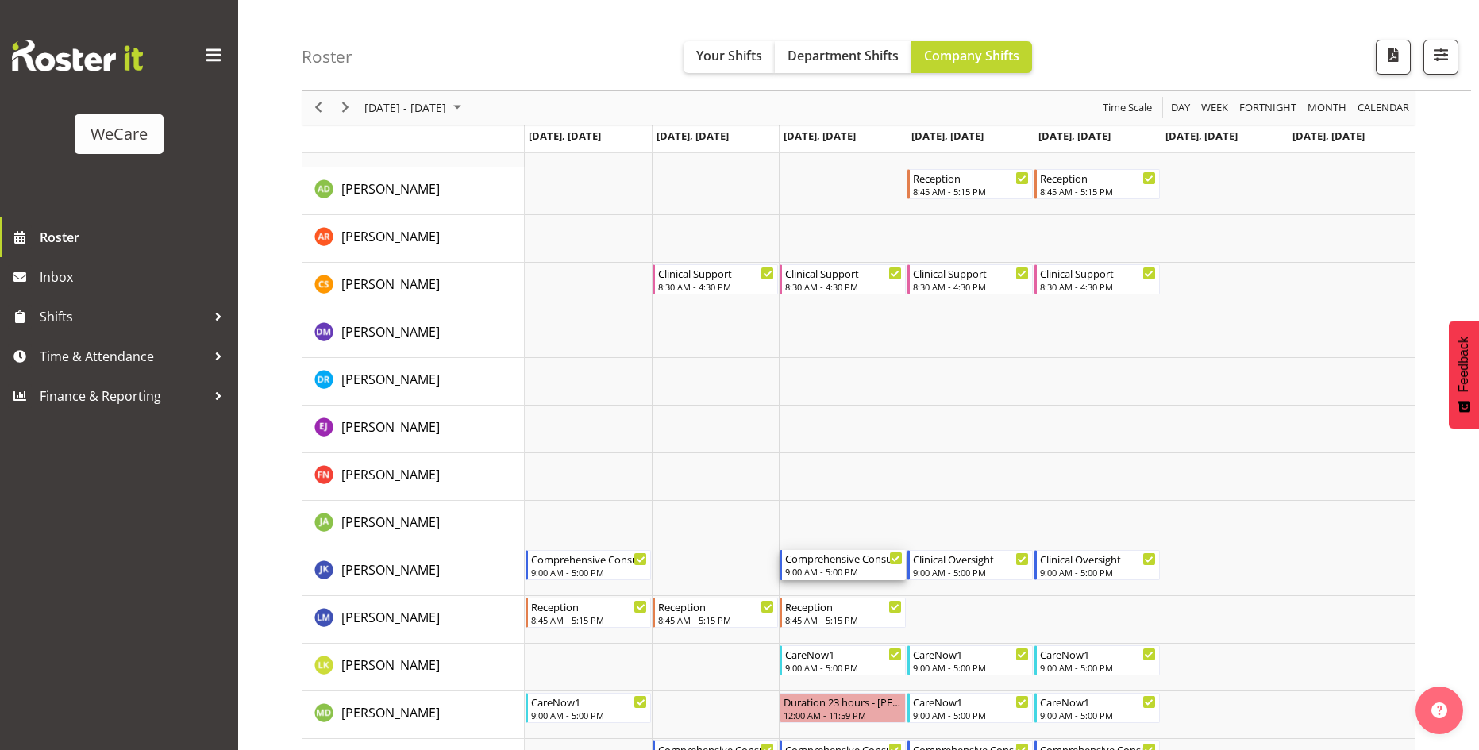
click at [843, 560] on div "Comprehensive Consult" at bounding box center [843, 558] width 117 height 16
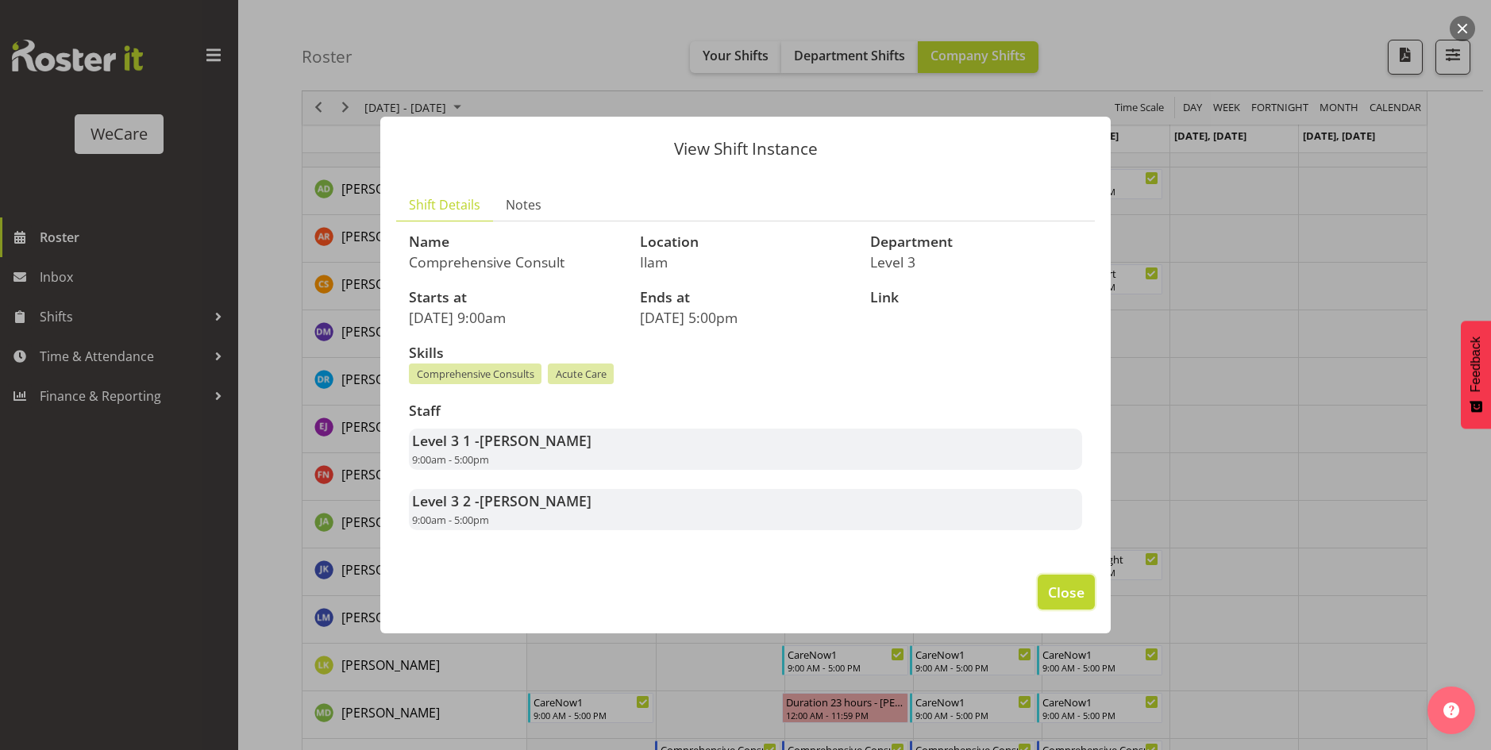
click at [1053, 586] on span "Close" at bounding box center [1066, 592] width 37 height 21
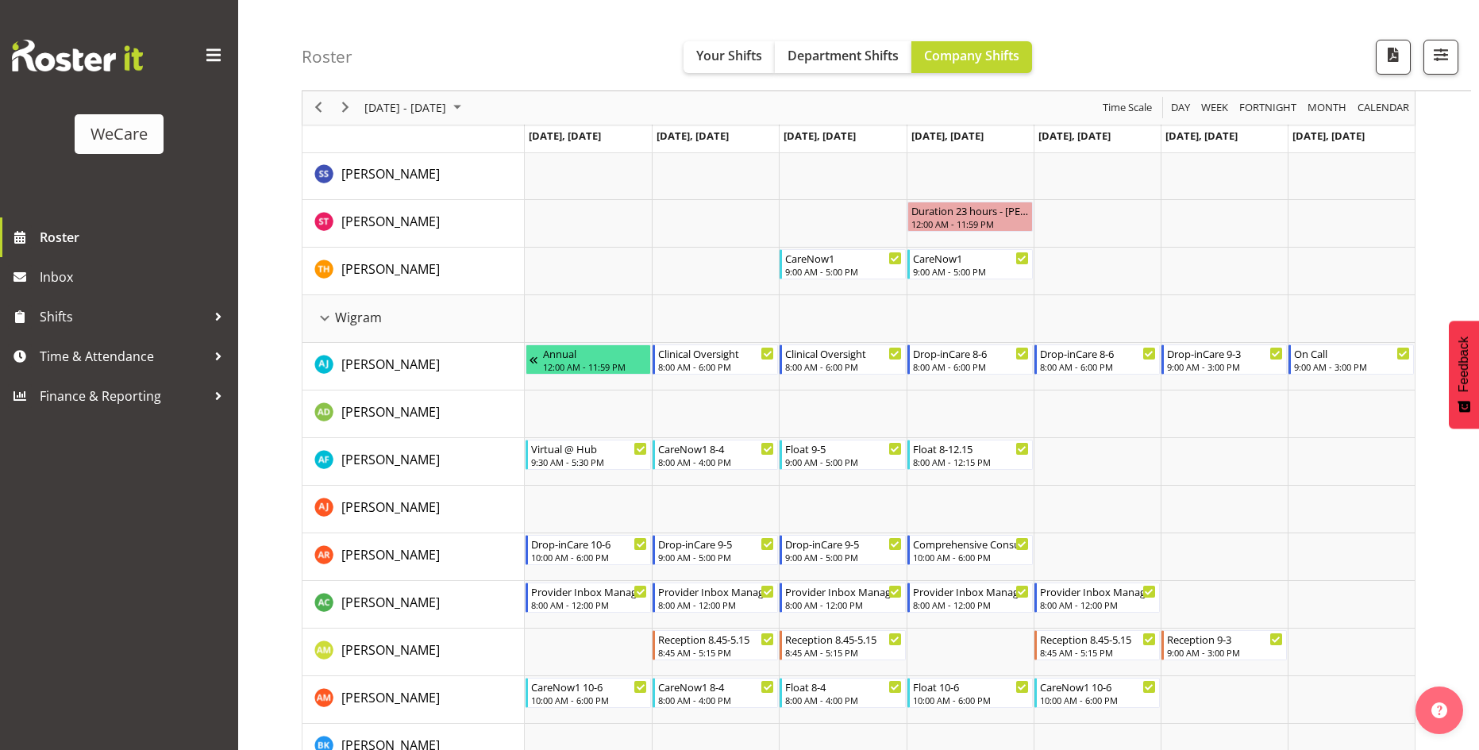
scroll to position [4343, 0]
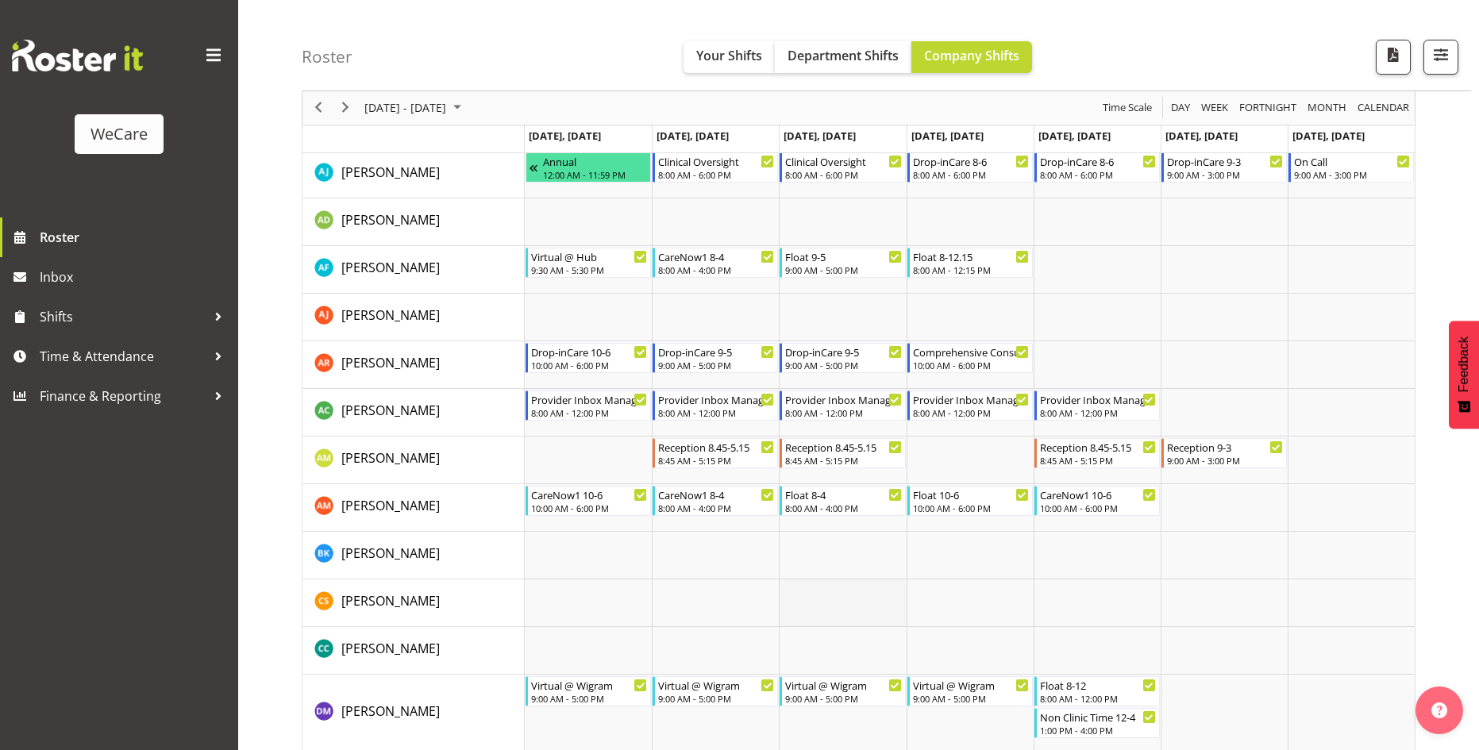
click at [819, 581] on td "Timeline Week of August 27, 2025" at bounding box center [842, 604] width 127 height 48
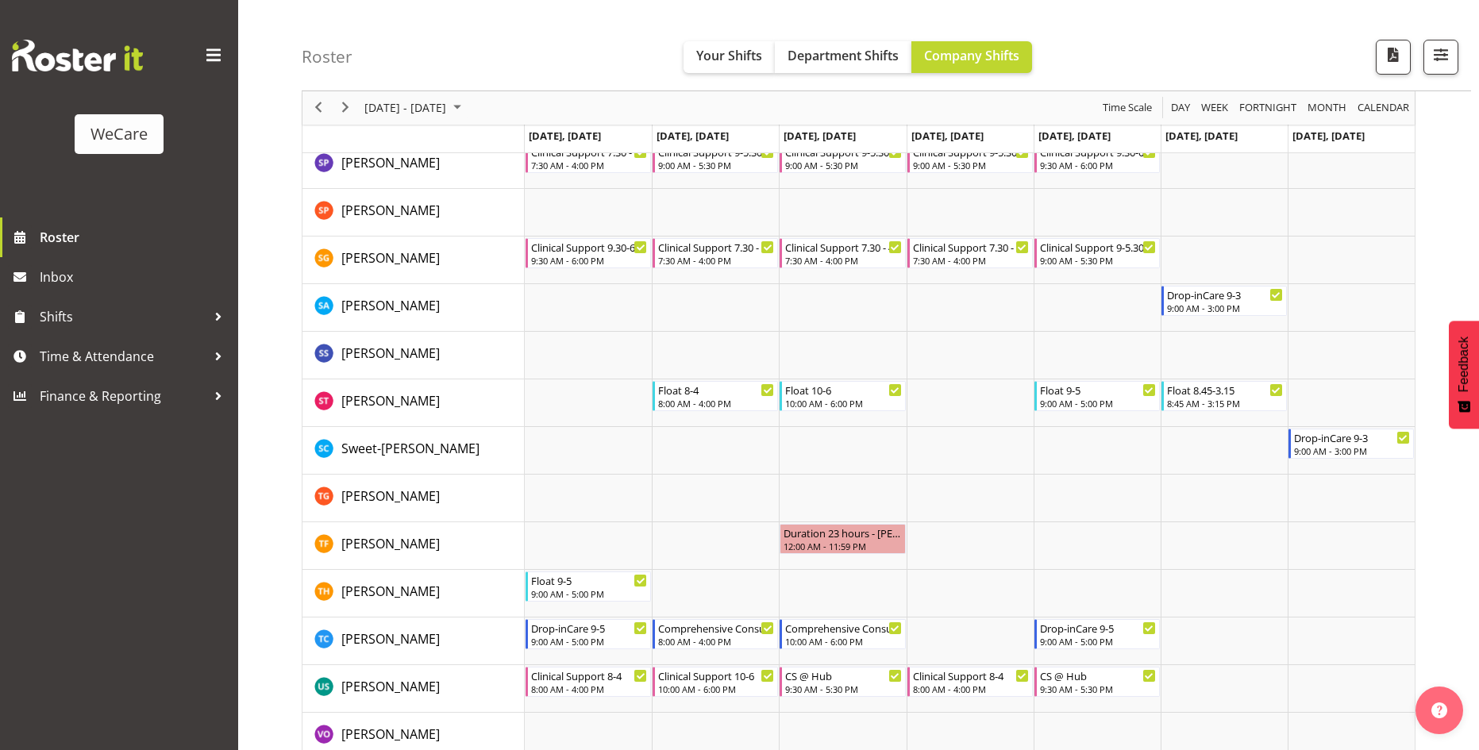
scroll to position [6249, 0]
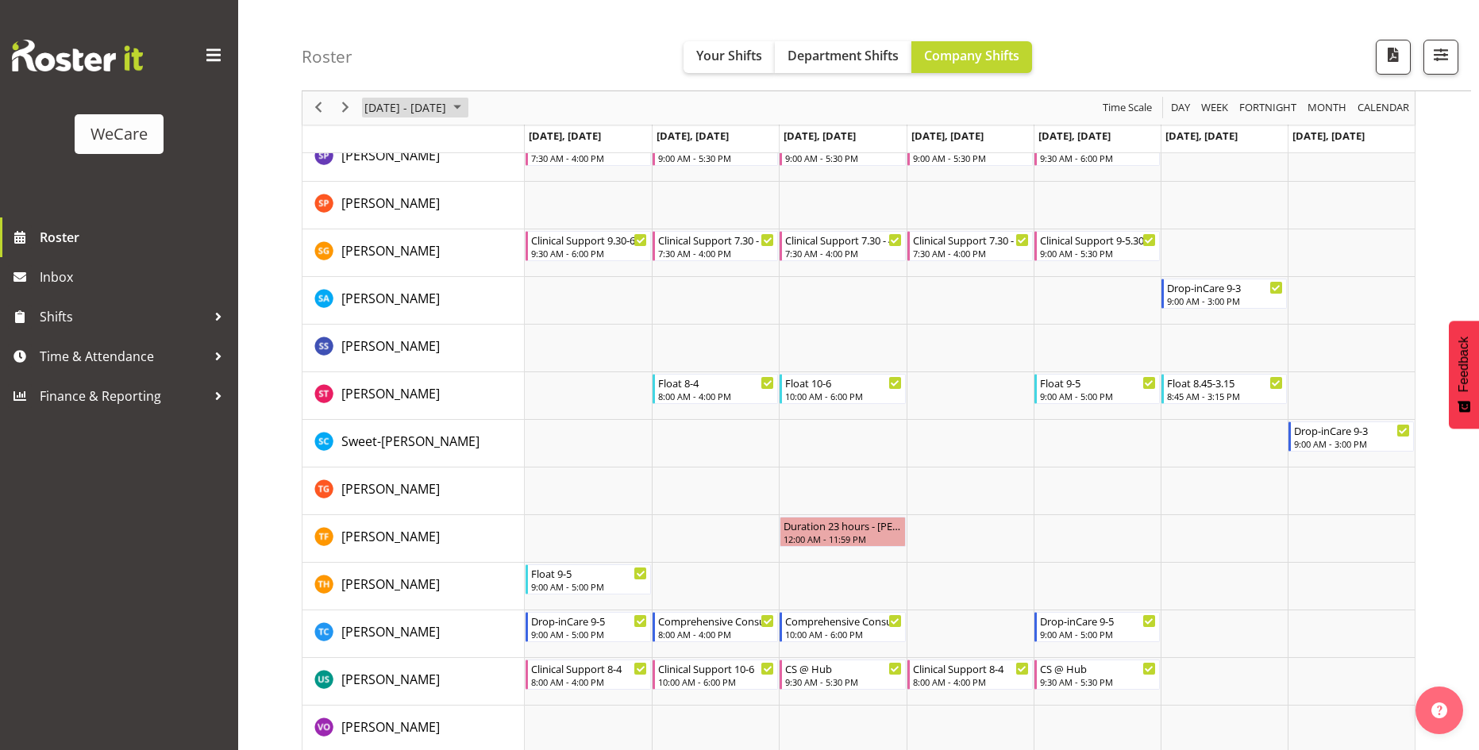
click at [444, 114] on span "[DATE] - [DATE]" at bounding box center [405, 108] width 85 height 20
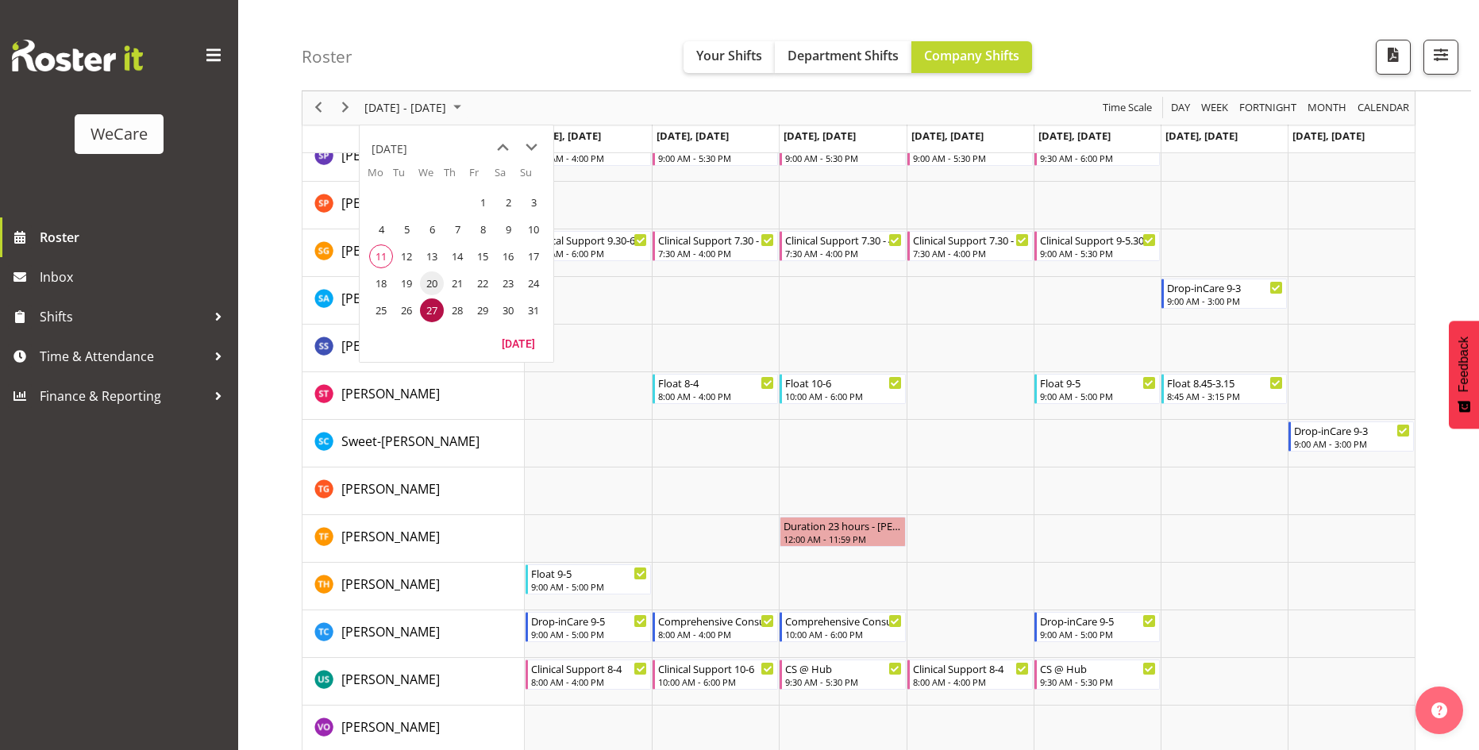
click at [433, 286] on span "20" at bounding box center [432, 284] width 24 height 24
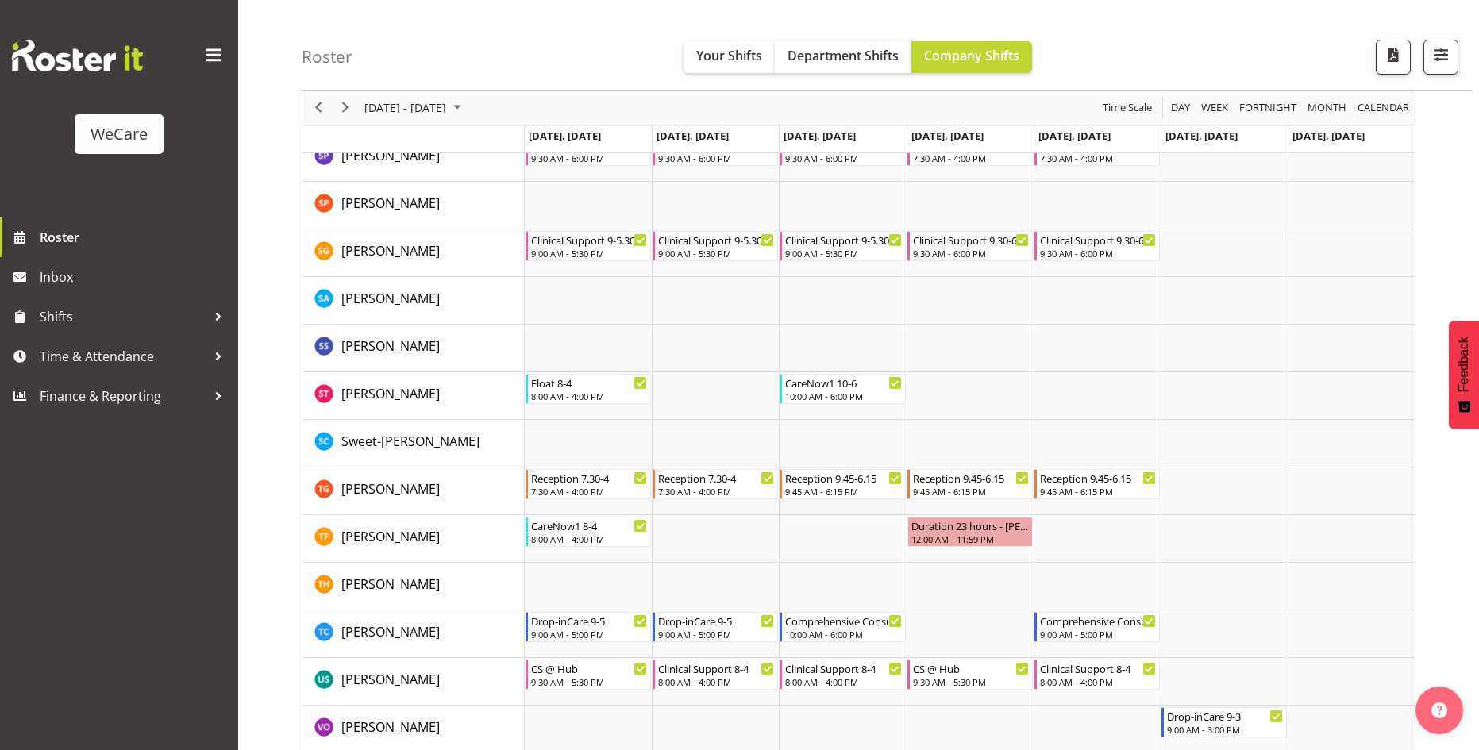
click at [831, 514] on td "Timeline Week of August 20, 2025" at bounding box center [842, 492] width 127 height 48
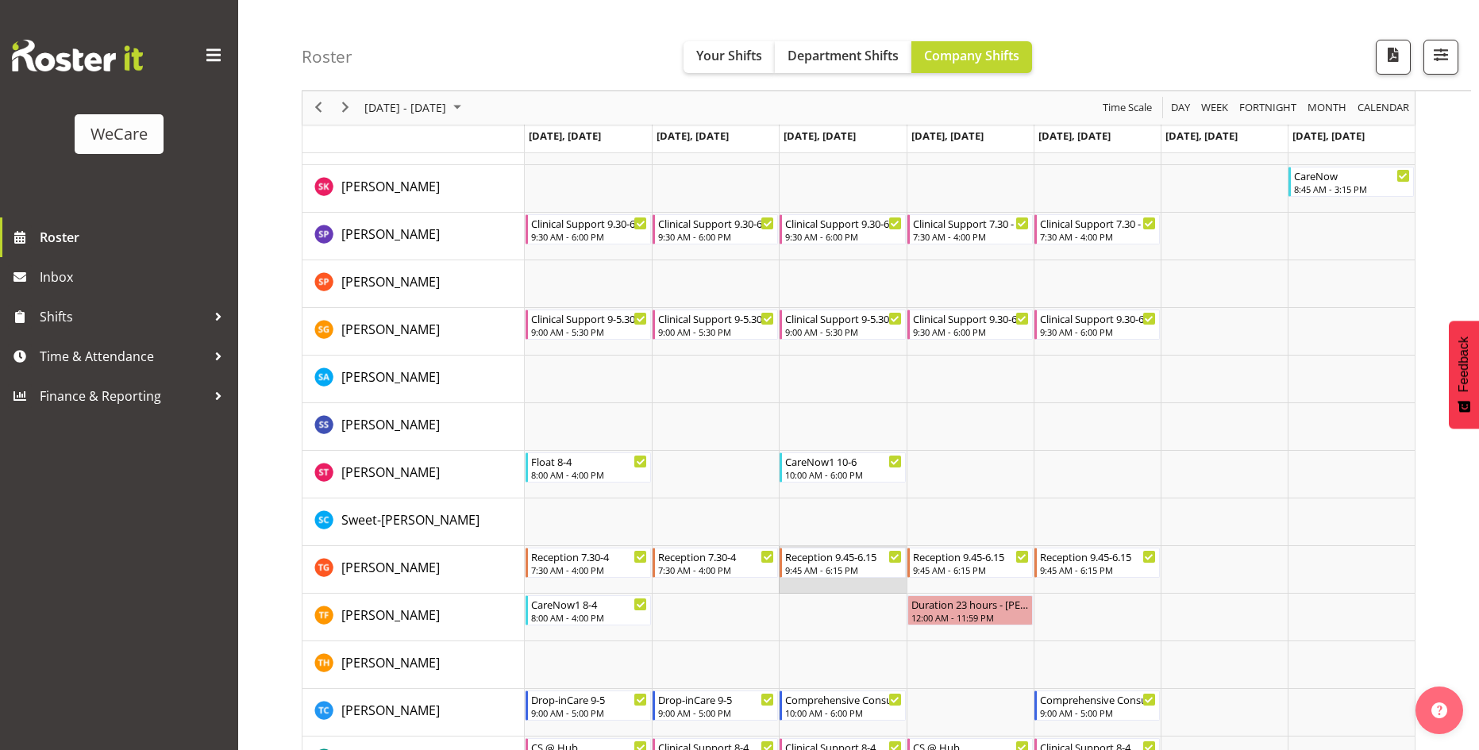
scroll to position [6170, 0]
click at [865, 406] on td "Timeline Week of August 20, 2025" at bounding box center [842, 428] width 127 height 48
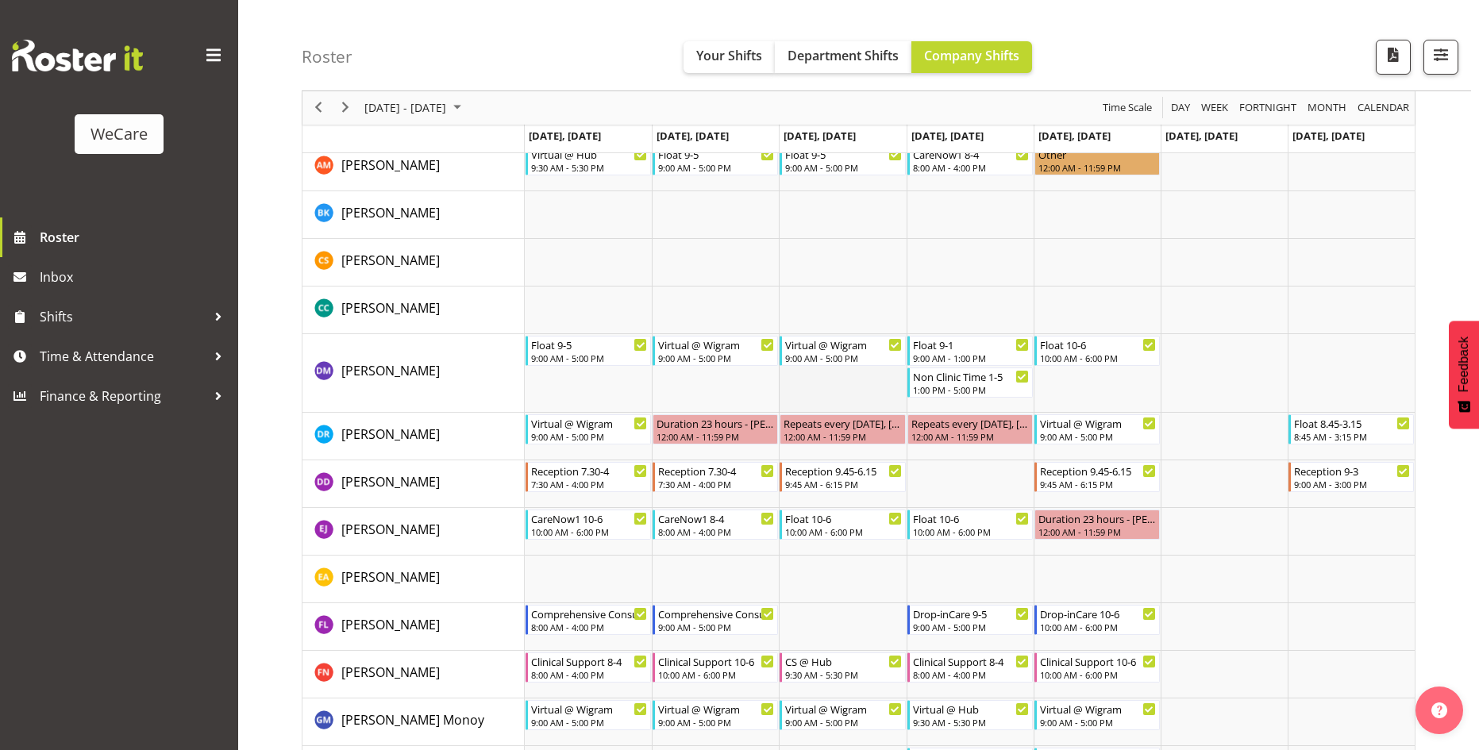
scroll to position [4661, 0]
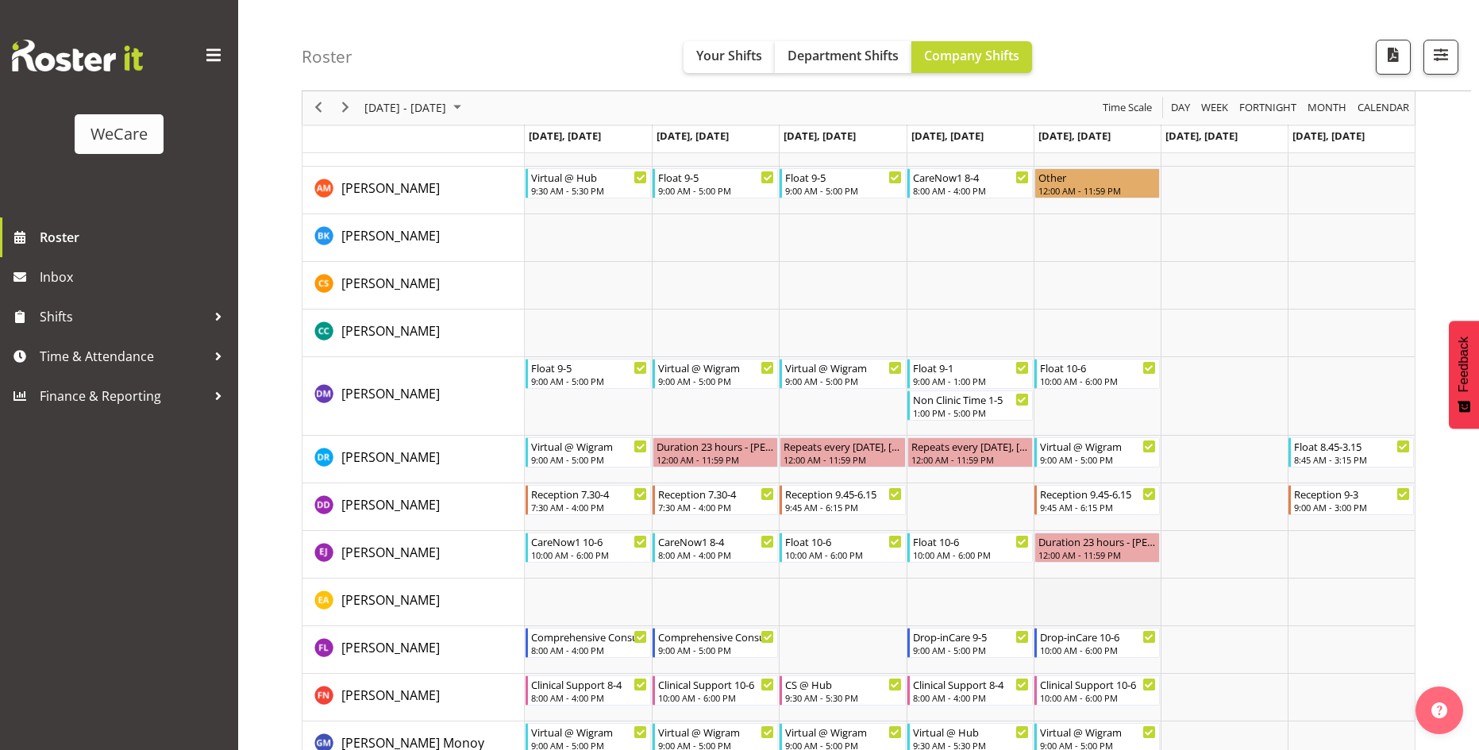
click at [1101, 612] on td "Timeline Week of August 20, 2025" at bounding box center [1097, 603] width 127 height 48
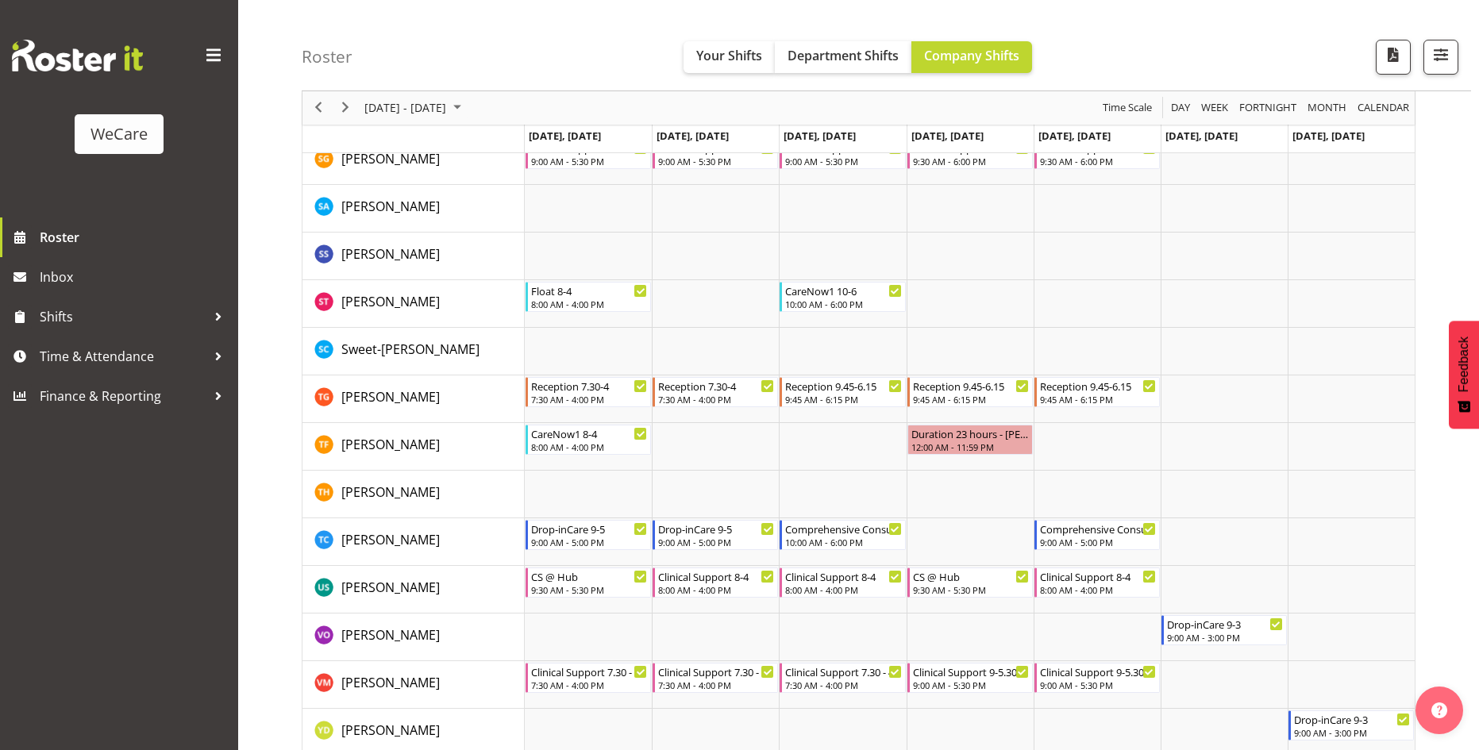
scroll to position [6408, 0]
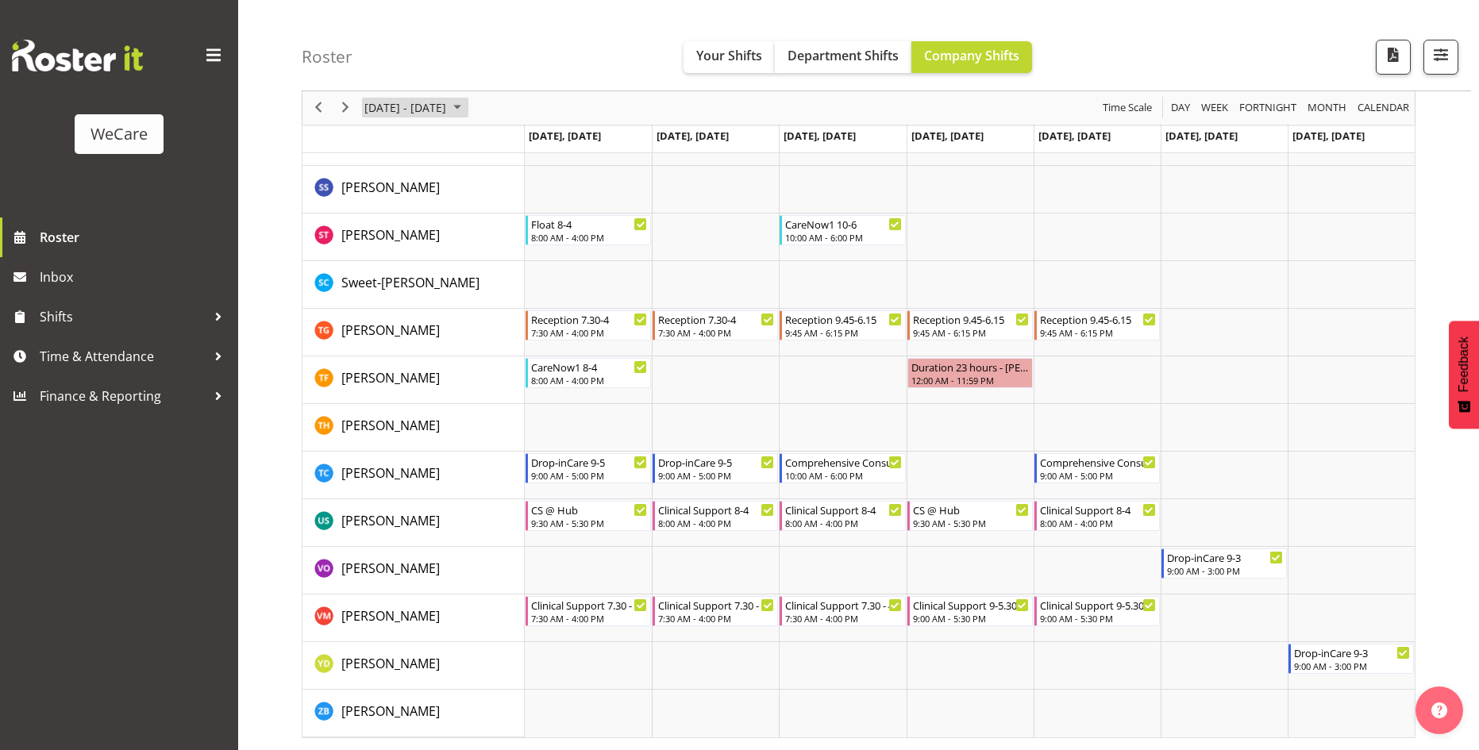
click at [448, 110] on span "[DATE] - [DATE]" at bounding box center [405, 108] width 85 height 20
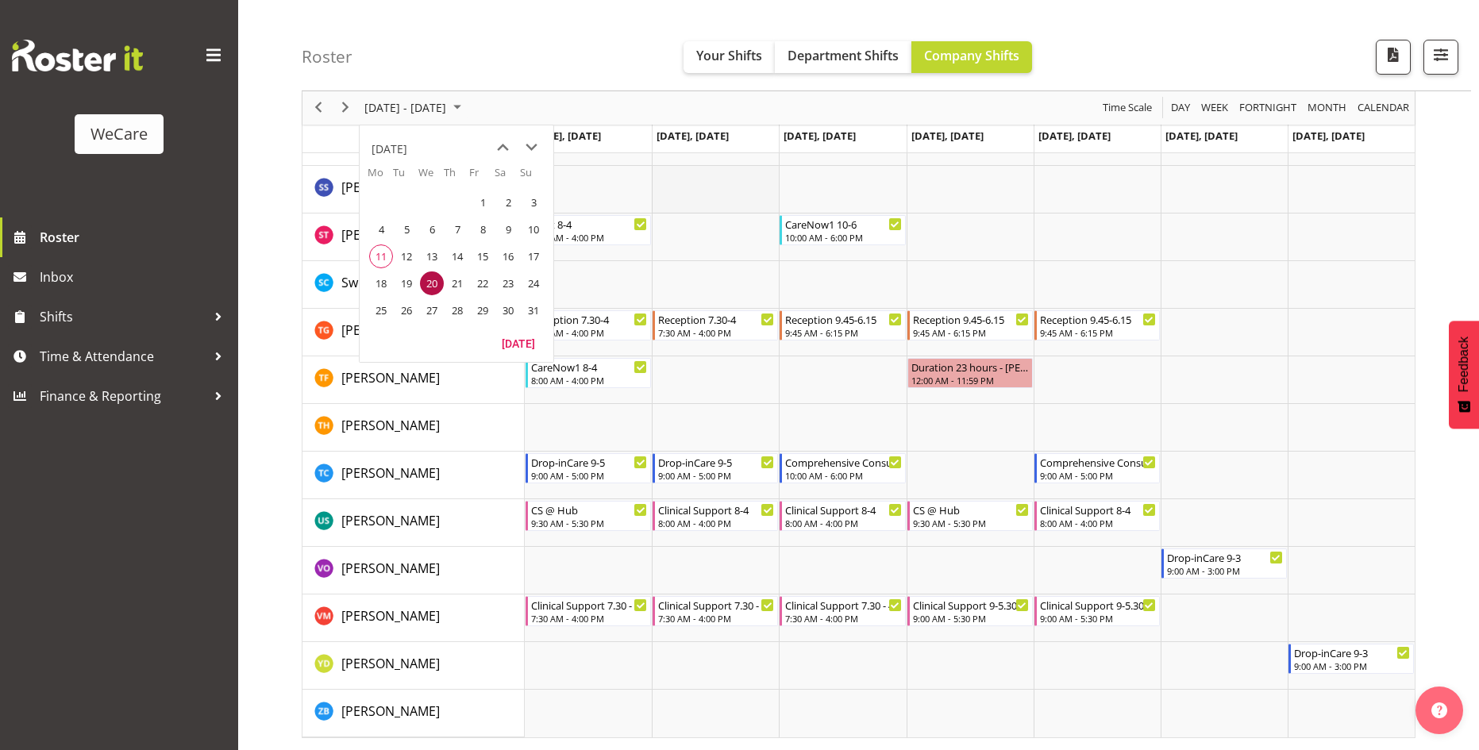
click at [697, 199] on td "Timeline Week of August 20, 2025" at bounding box center [715, 190] width 127 height 48
click at [1281, 427] on td "Timeline Week of August 20, 2025" at bounding box center [1224, 428] width 127 height 48
